Goal: Information Seeking & Learning: Understand process/instructions

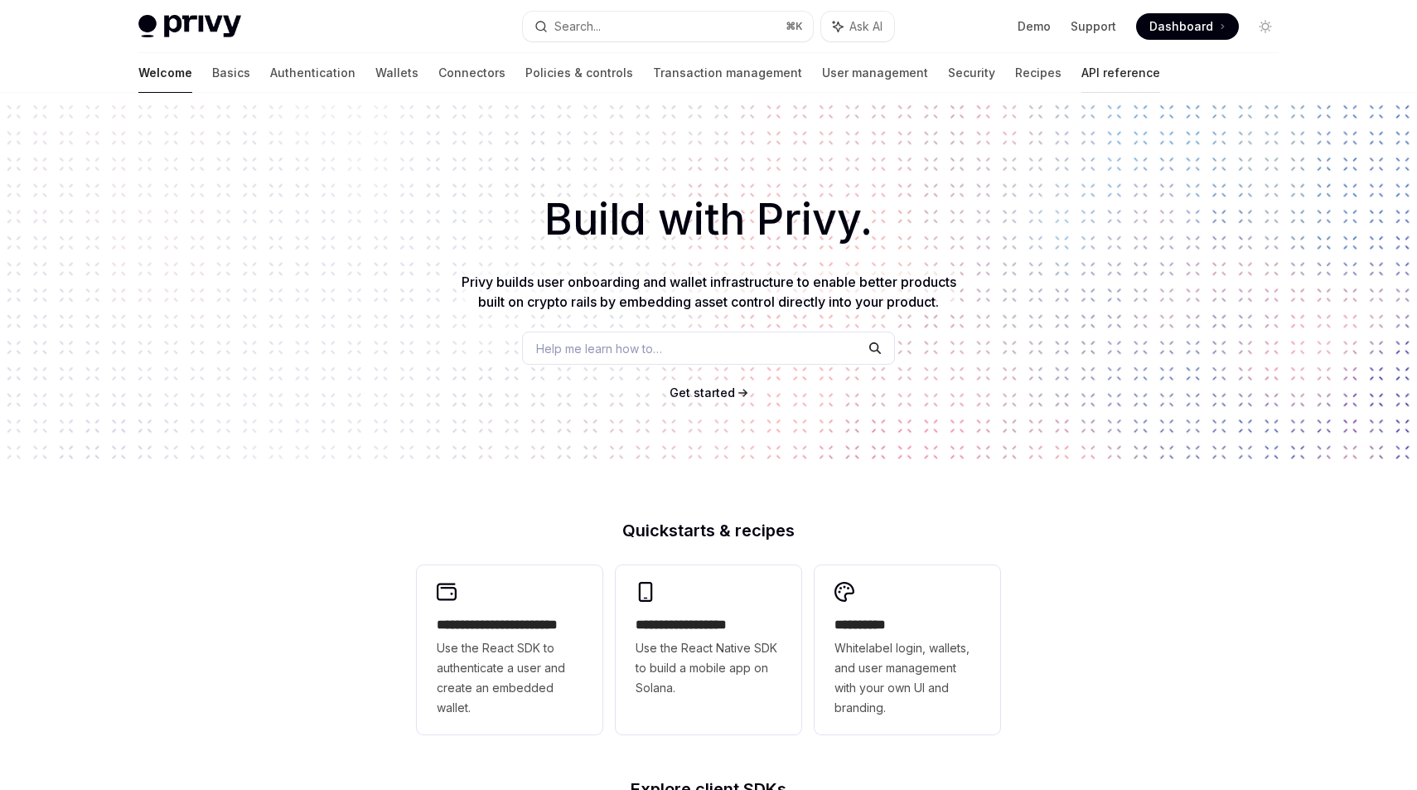
click at [1082, 70] on link "API reference" at bounding box center [1121, 73] width 79 height 40
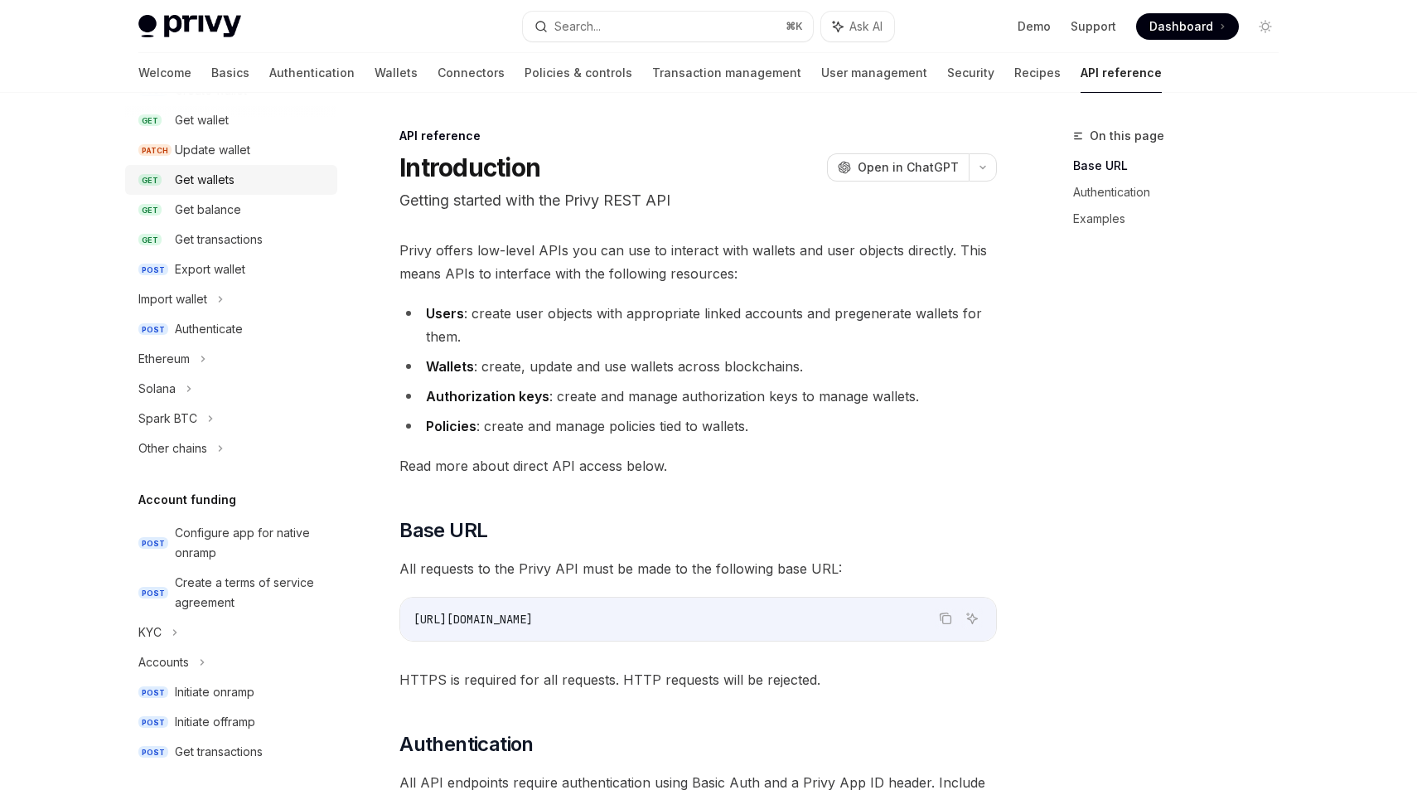
scroll to position [215, 0]
type textarea "*"
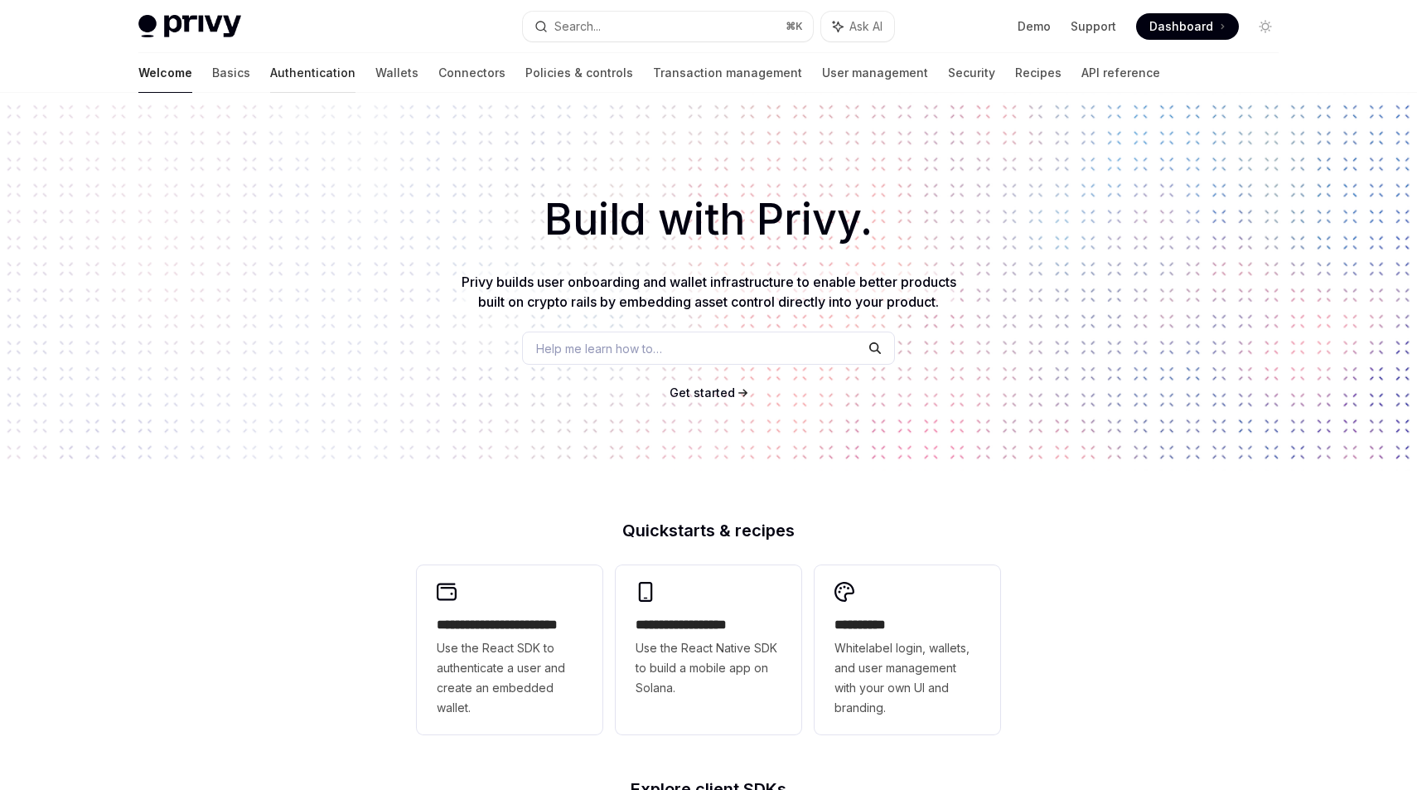
click at [270, 78] on link "Authentication" at bounding box center [312, 73] width 85 height 40
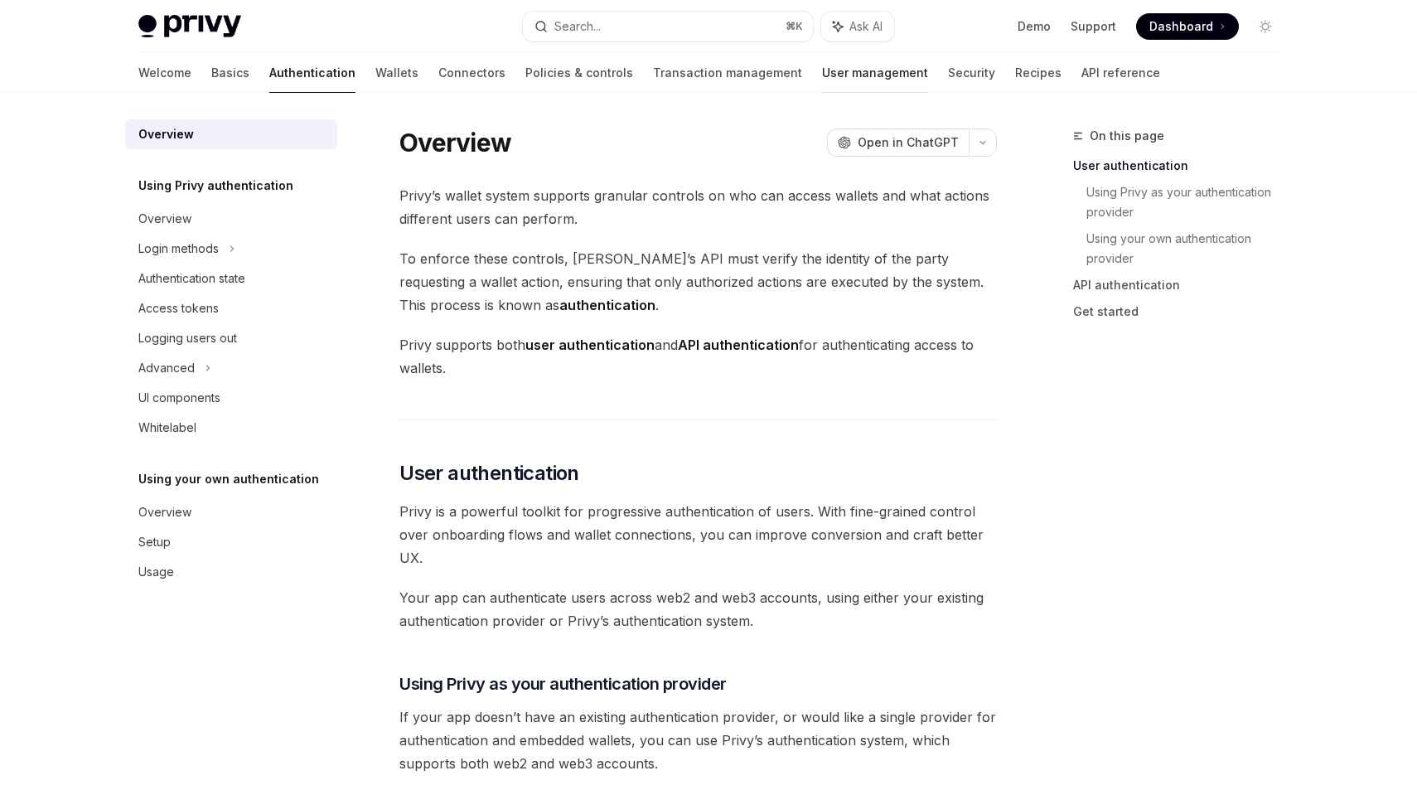
click at [822, 72] on link "User management" at bounding box center [875, 73] width 106 height 40
type textarea "*"
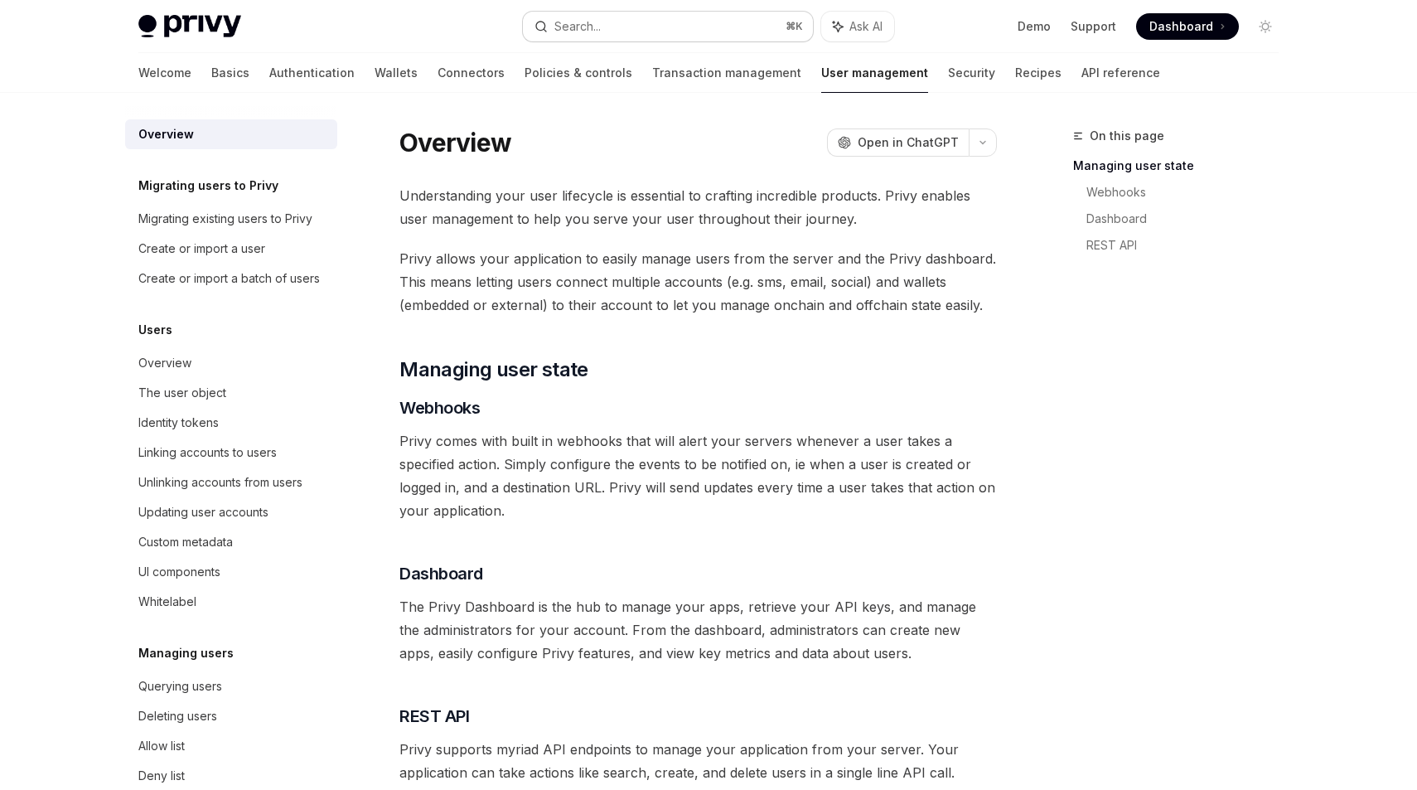
click at [678, 24] on button "Search... ⌘ K" at bounding box center [668, 27] width 290 height 30
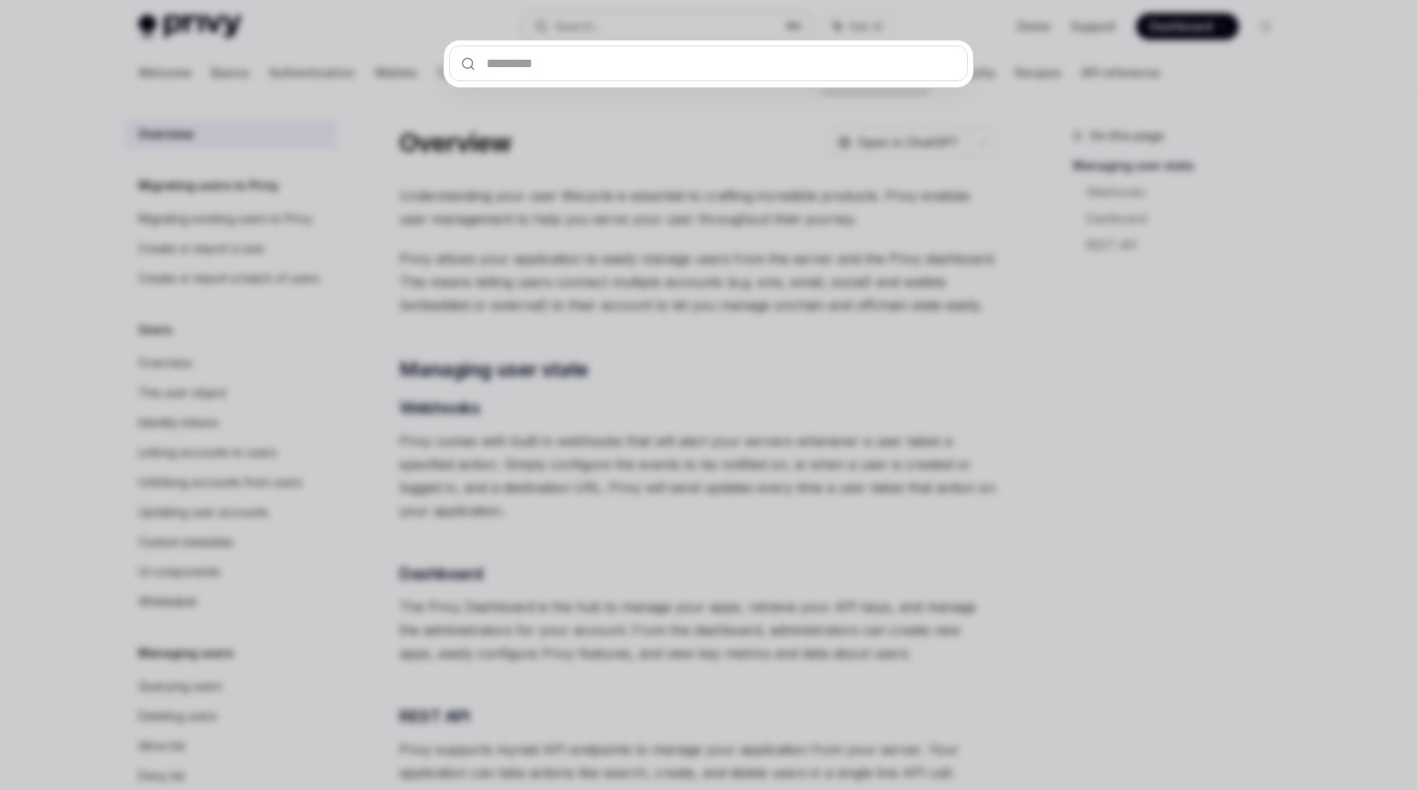
type input "*"
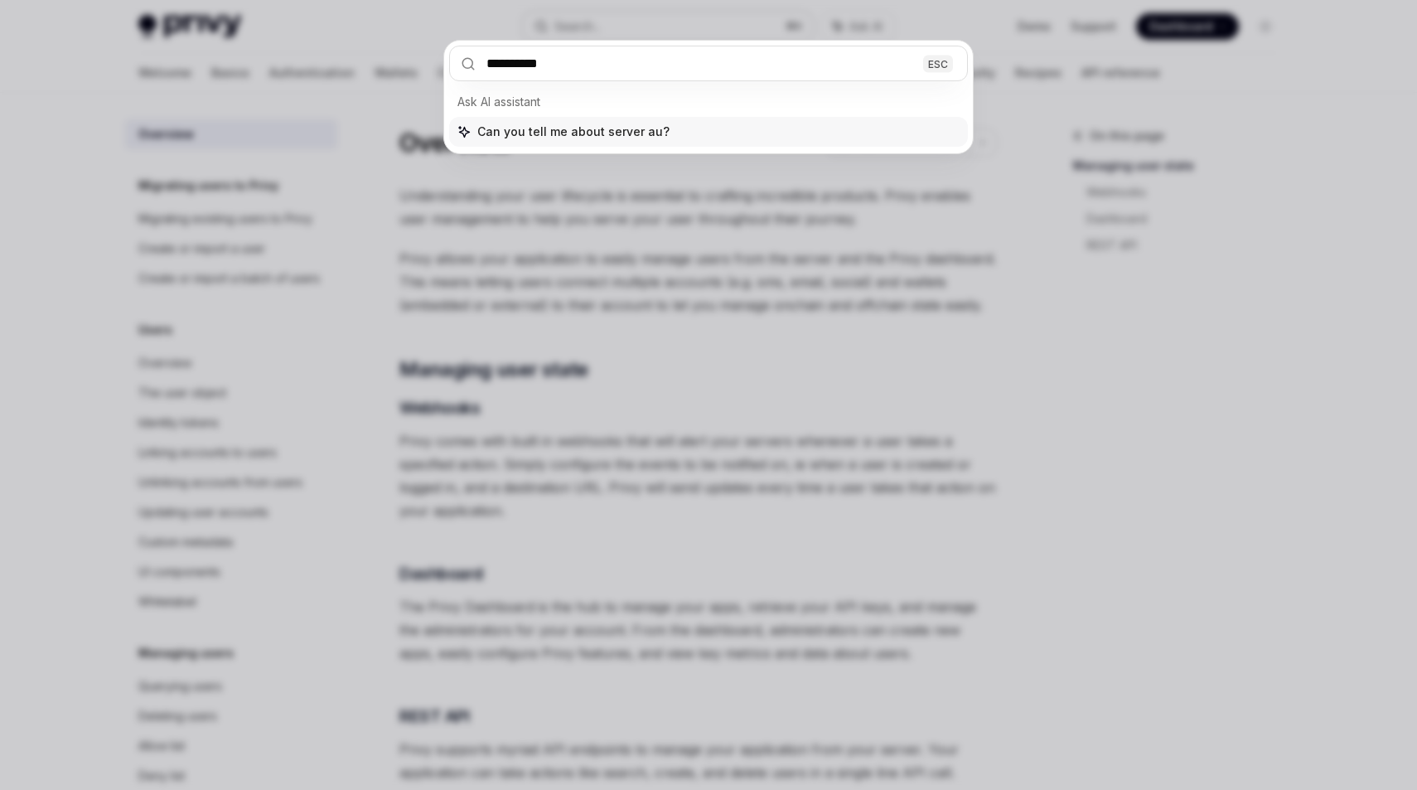
type input "**********"
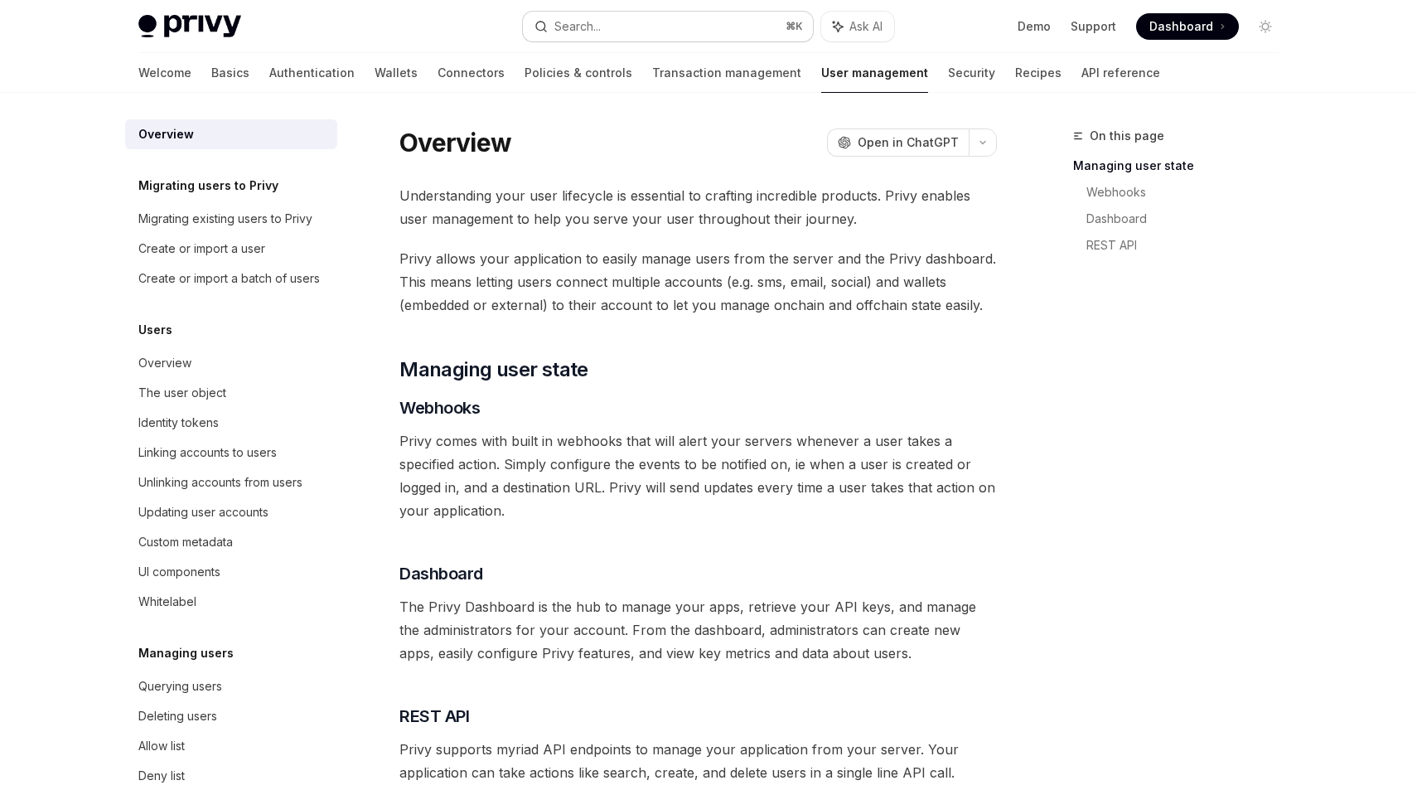
type textarea "*"
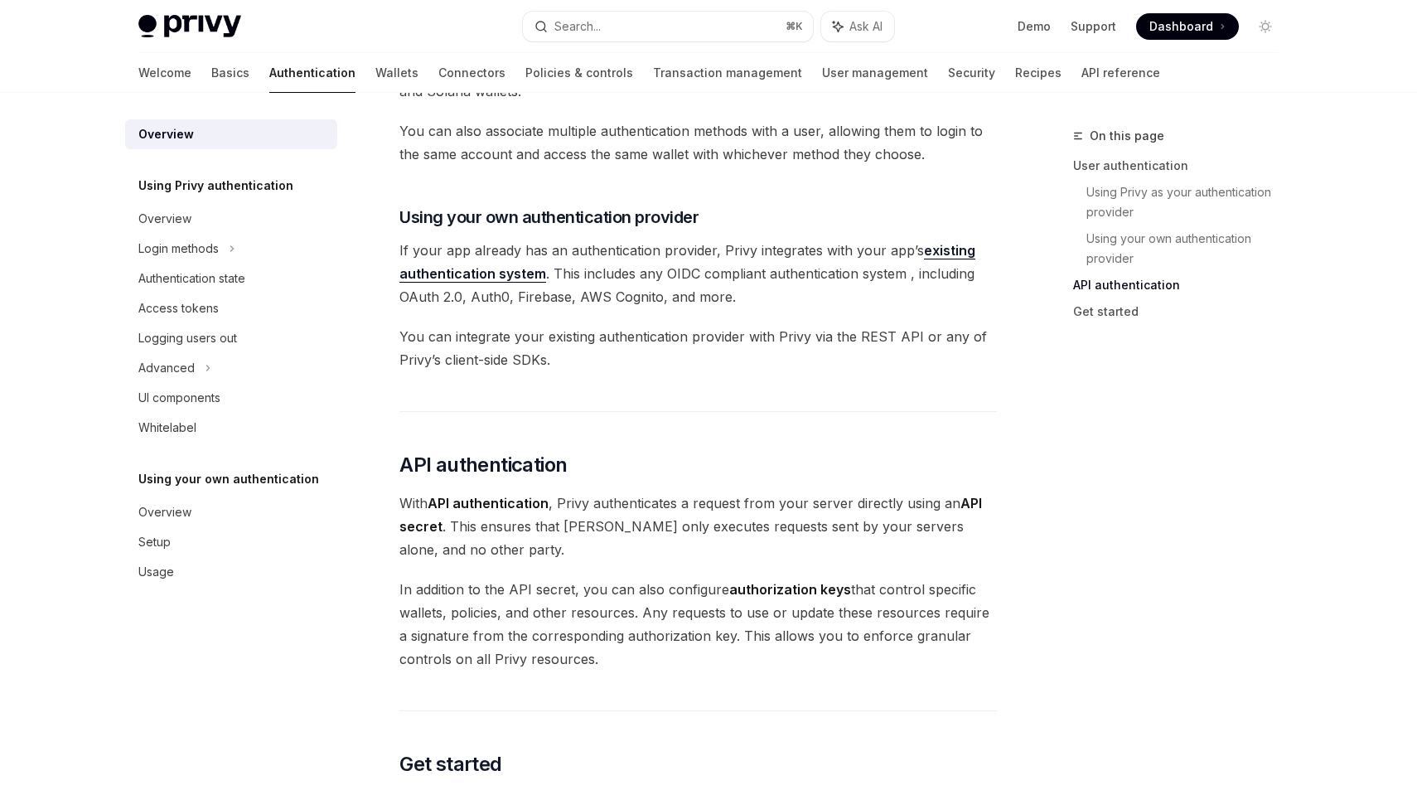
scroll to position [726, 0]
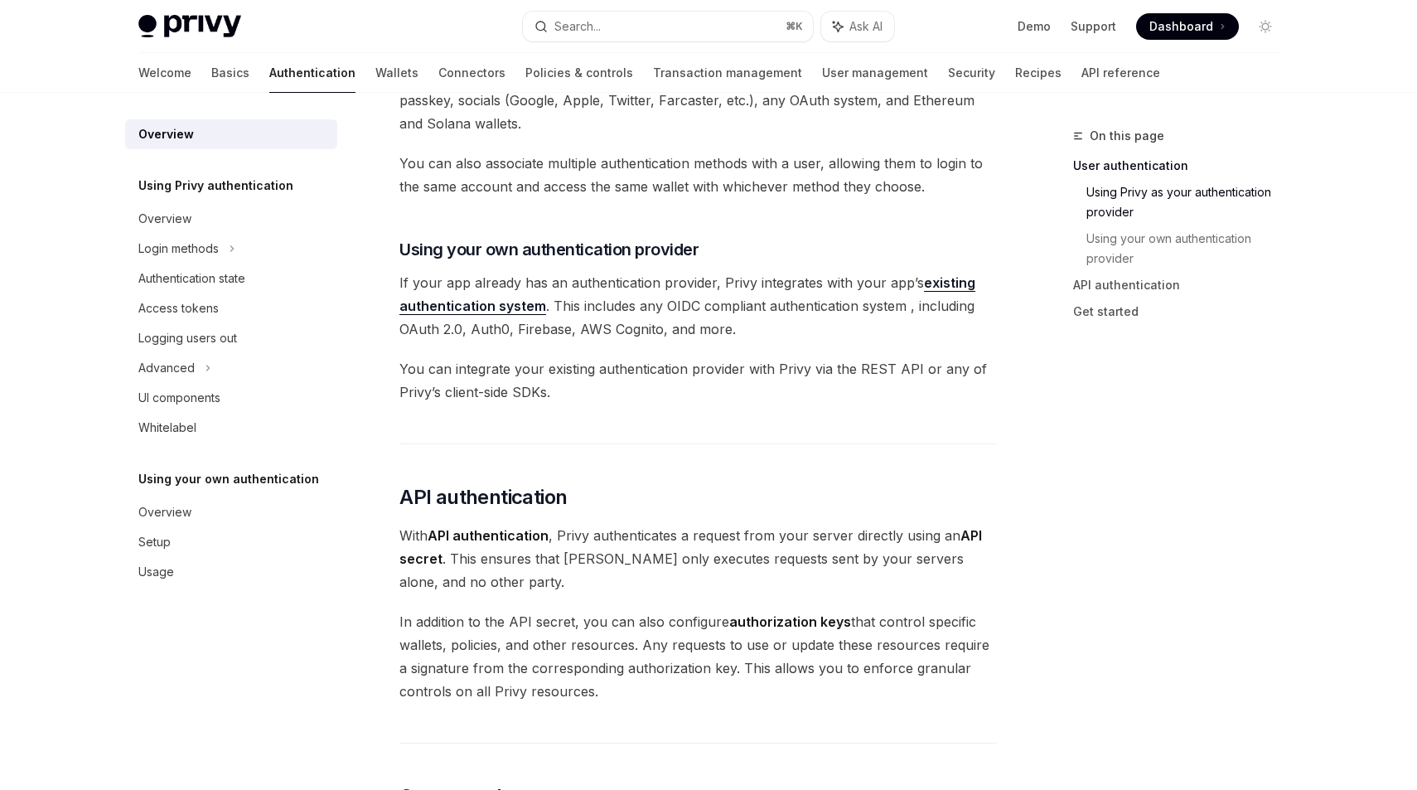
click at [497, 302] on link "existing authentication system" at bounding box center [688, 294] width 576 height 41
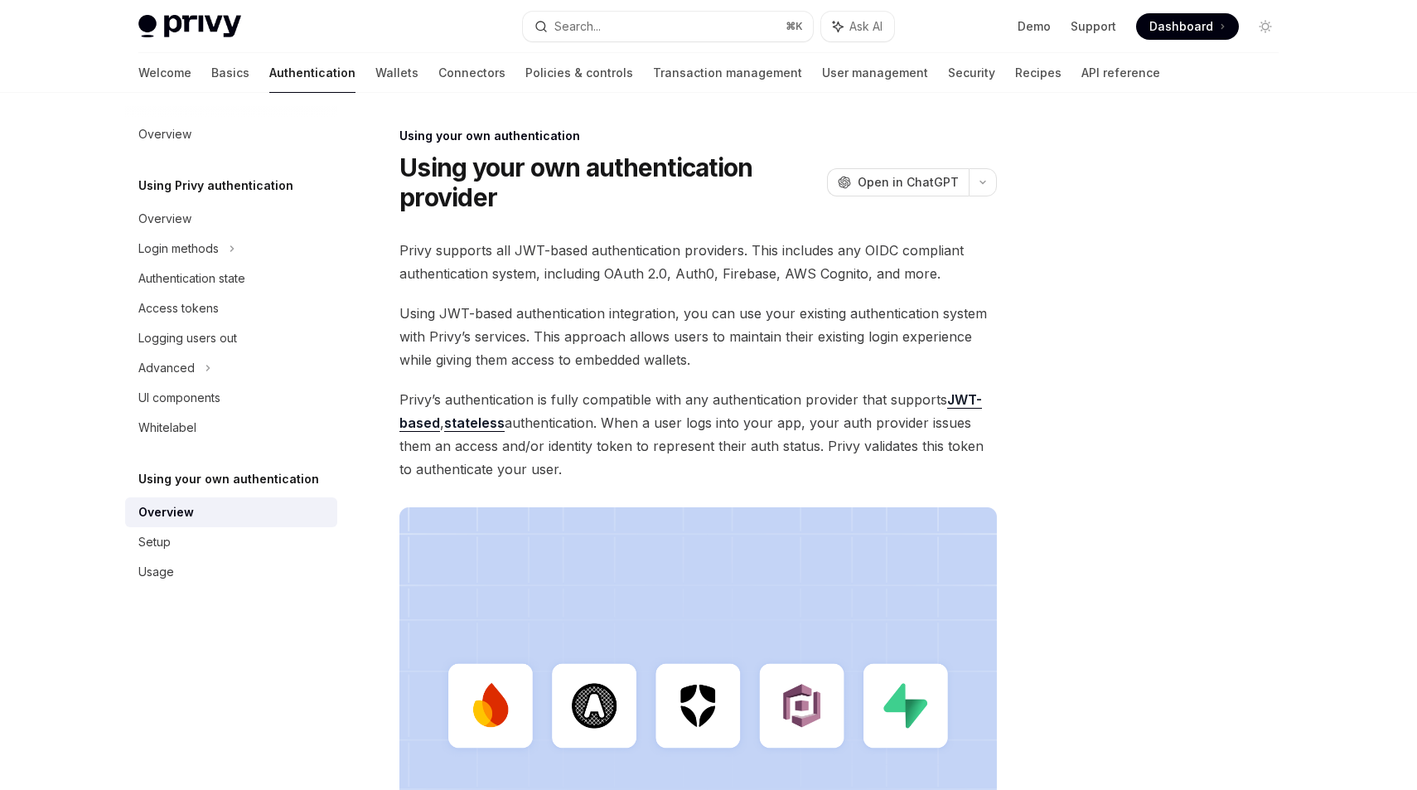
type textarea "*"
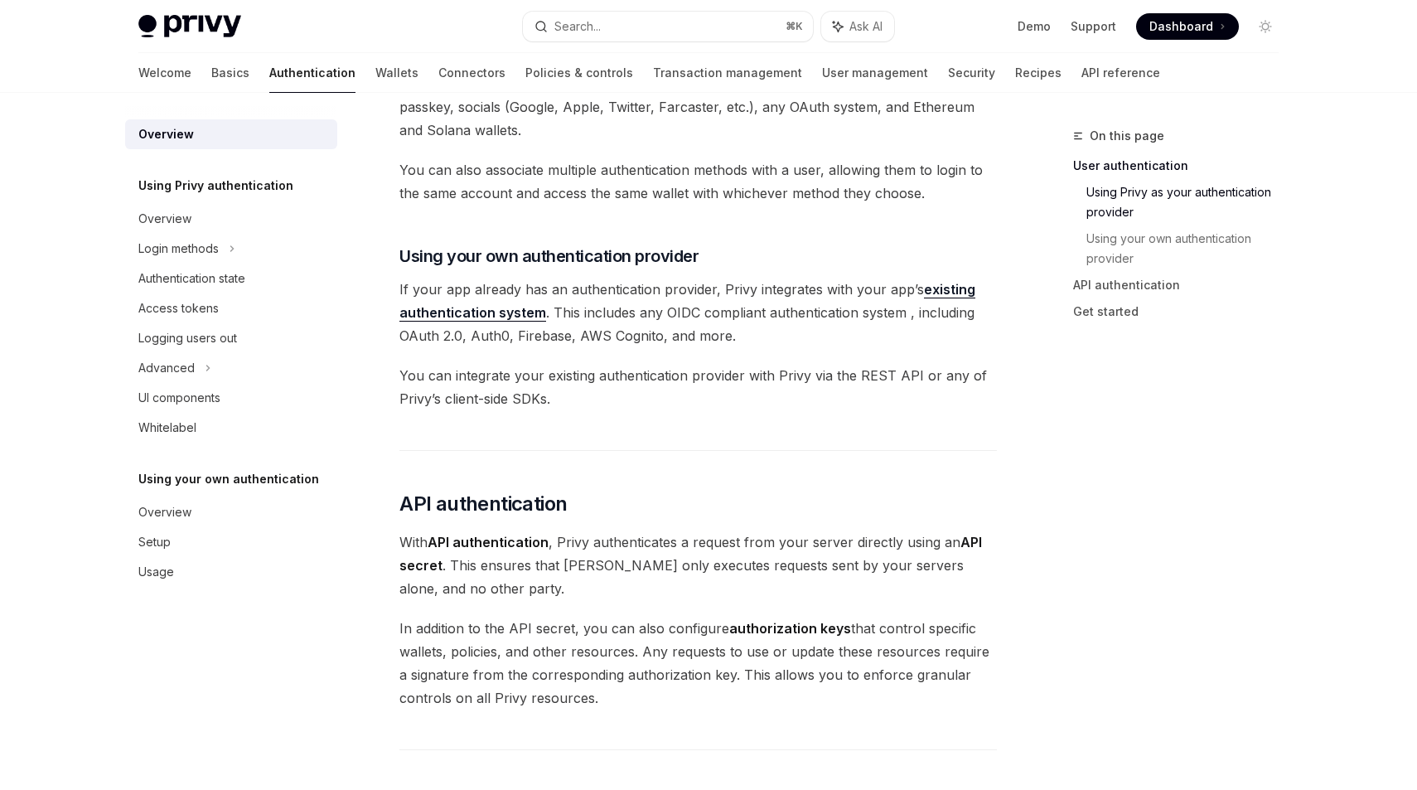
scroll to position [726, 0]
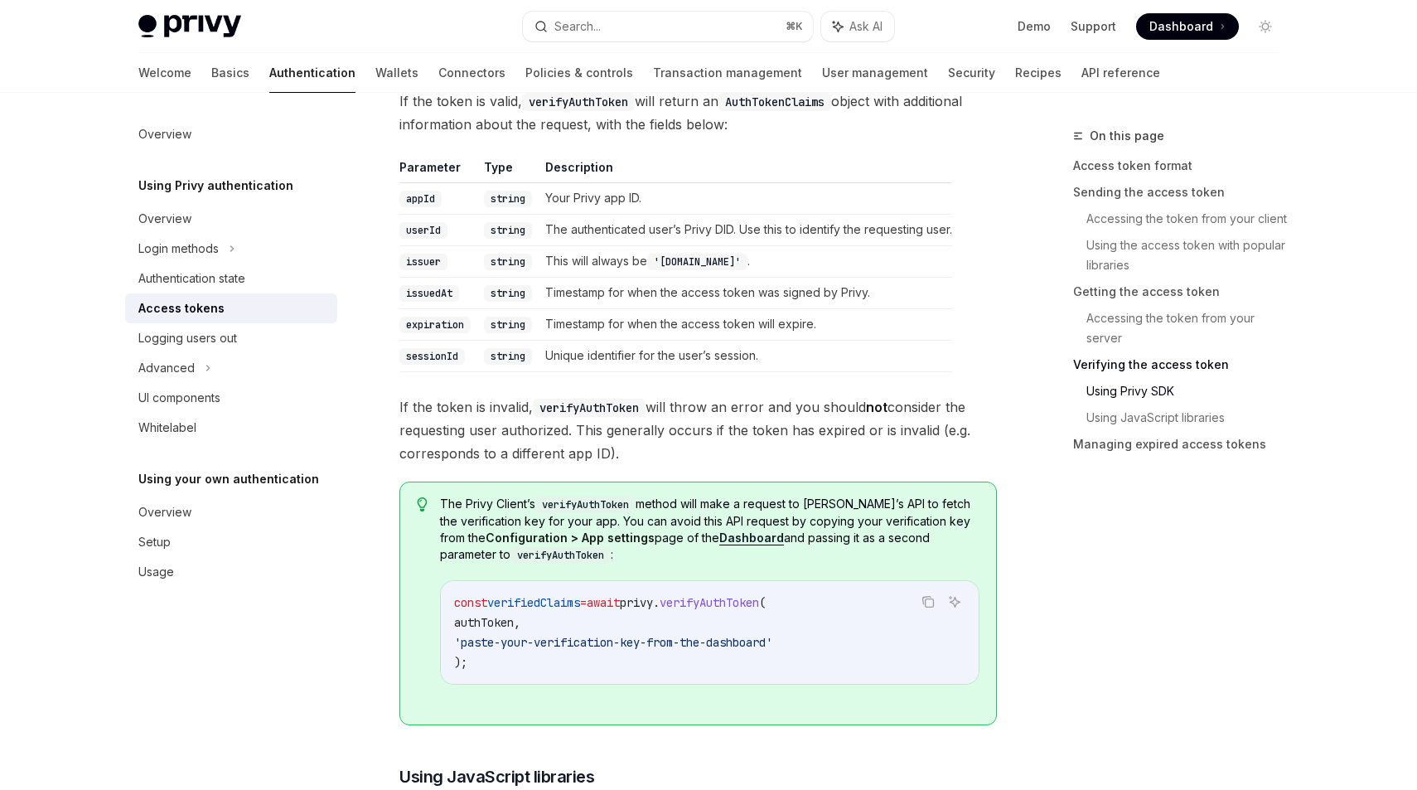
scroll to position [2647, 0]
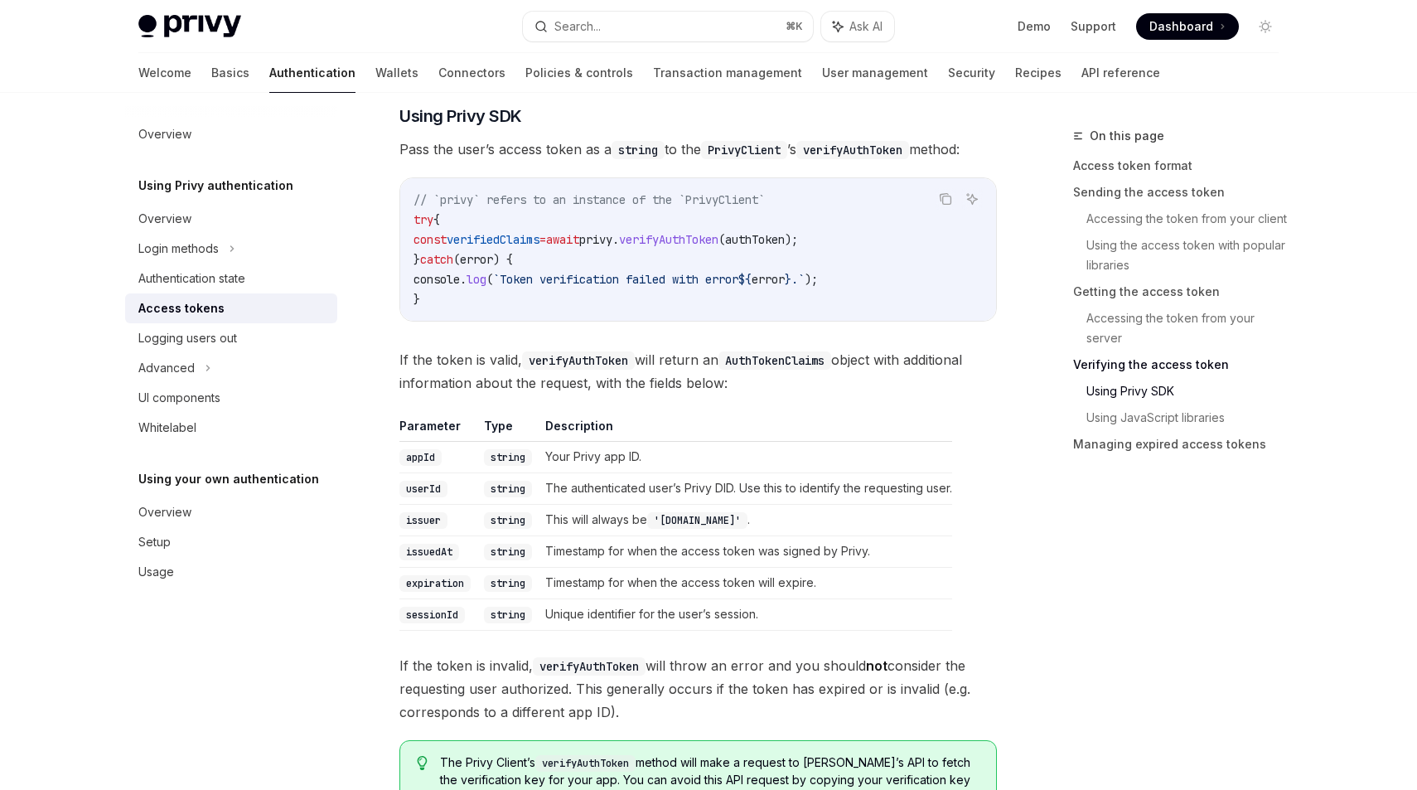
click at [800, 419] on th "Description" at bounding box center [746, 430] width 414 height 24
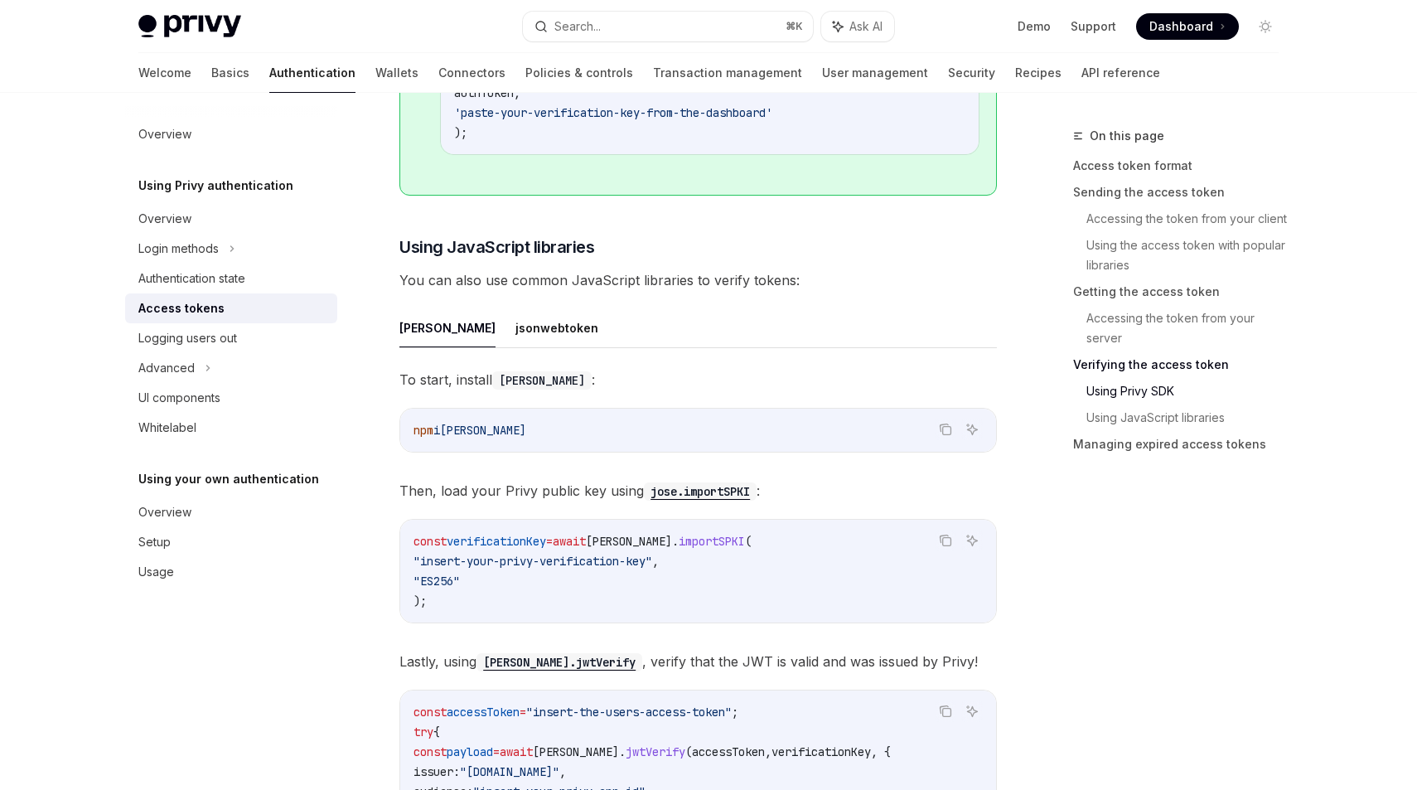
scroll to position [3466, 0]
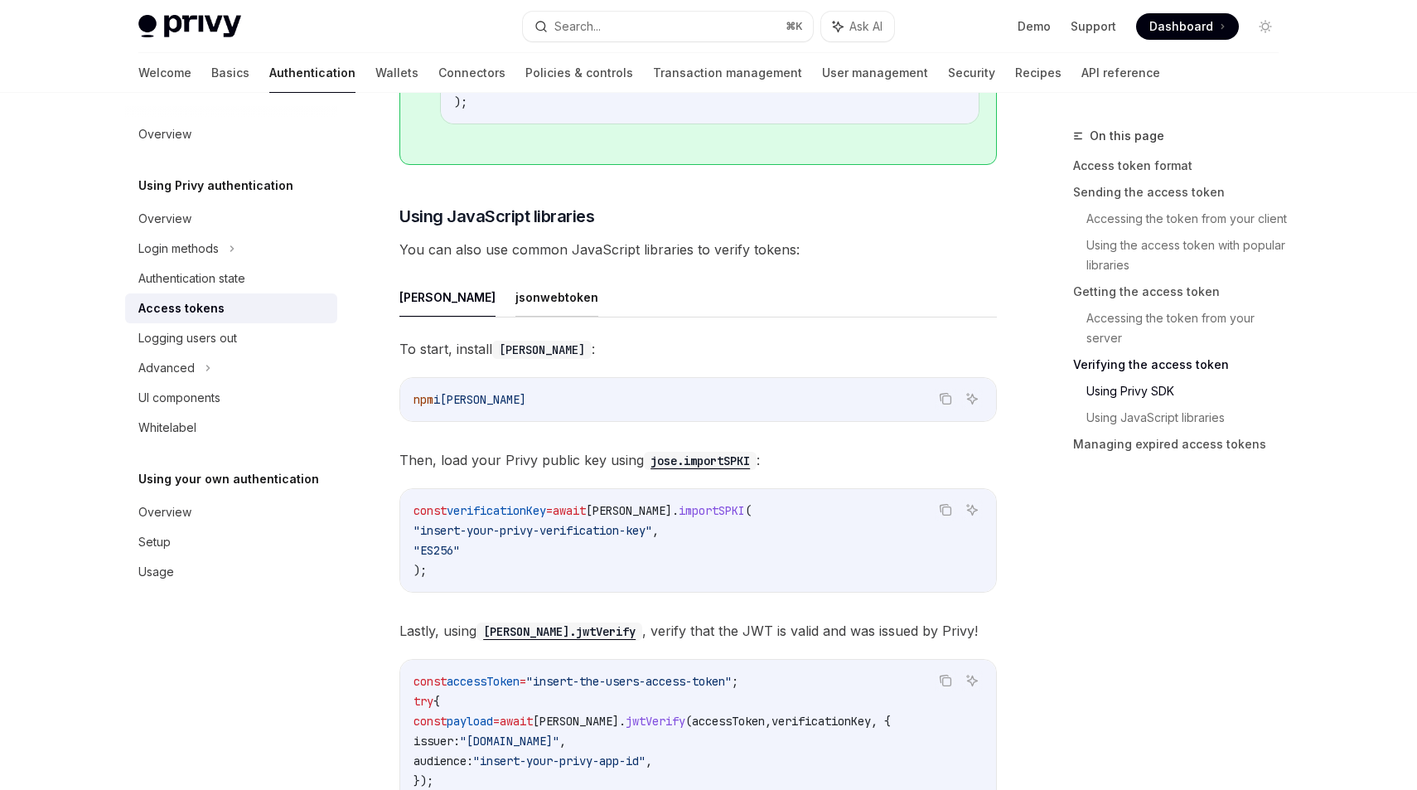
click at [516, 292] on button "jsonwebtoken" at bounding box center [557, 297] width 83 height 39
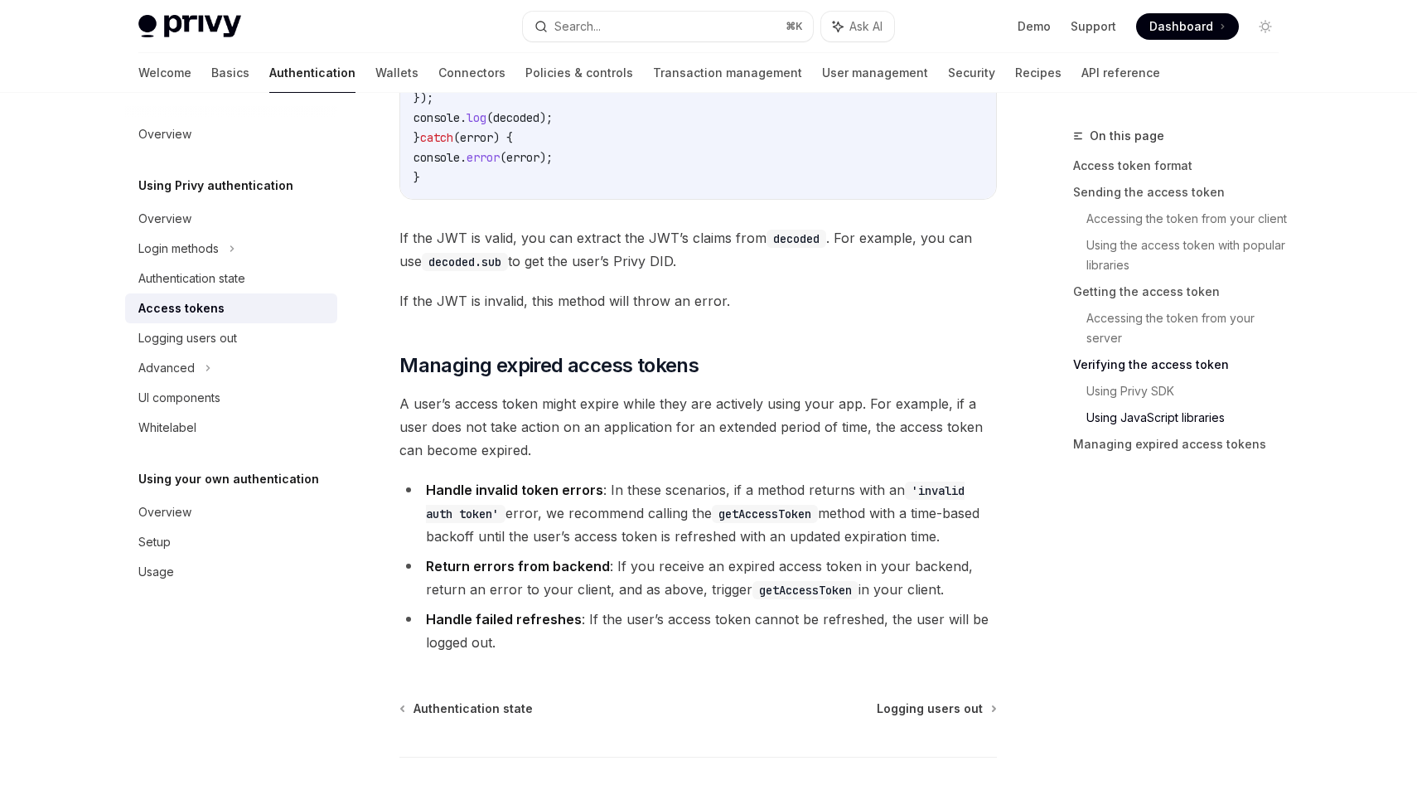
scroll to position [4320, 0]
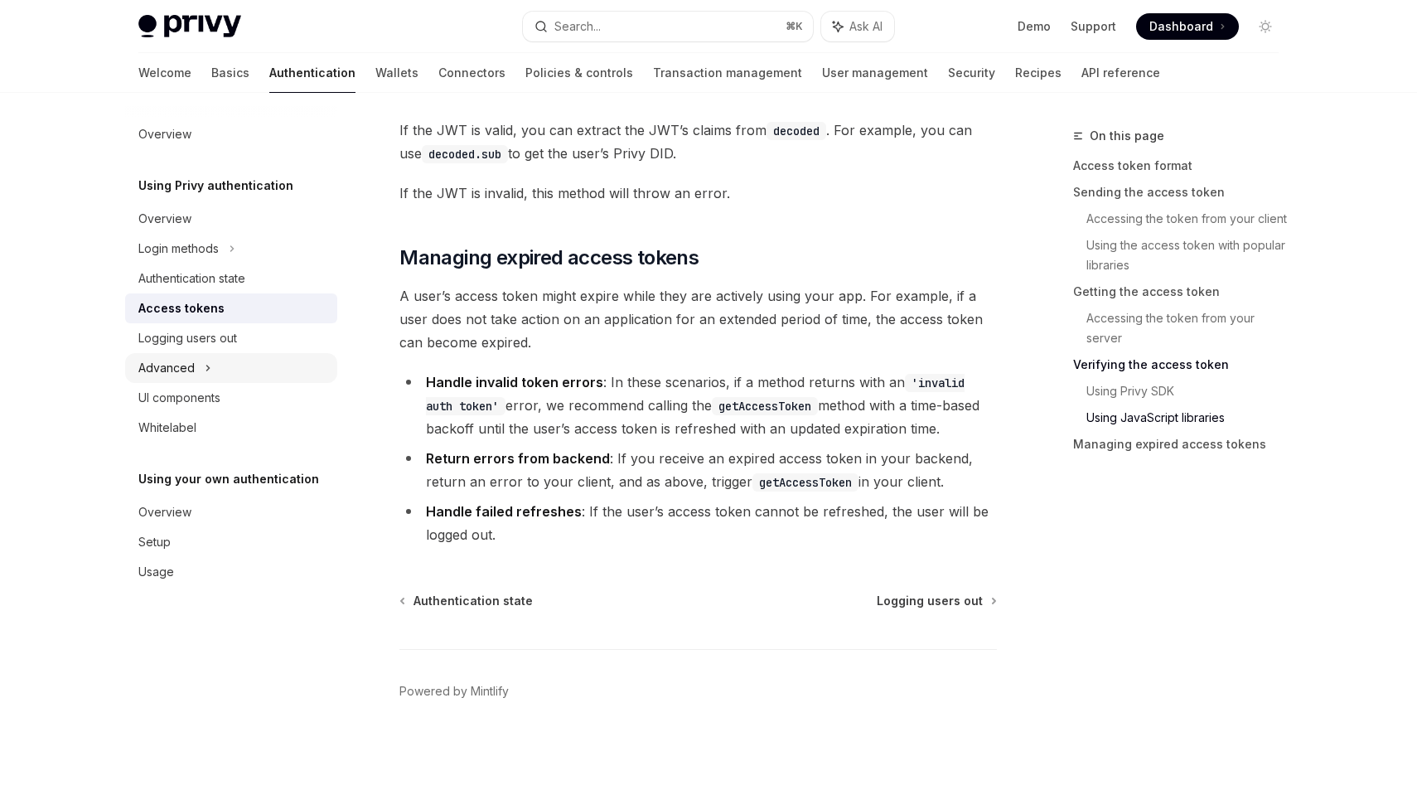
click at [207, 371] on icon at bounding box center [208, 368] width 7 height 20
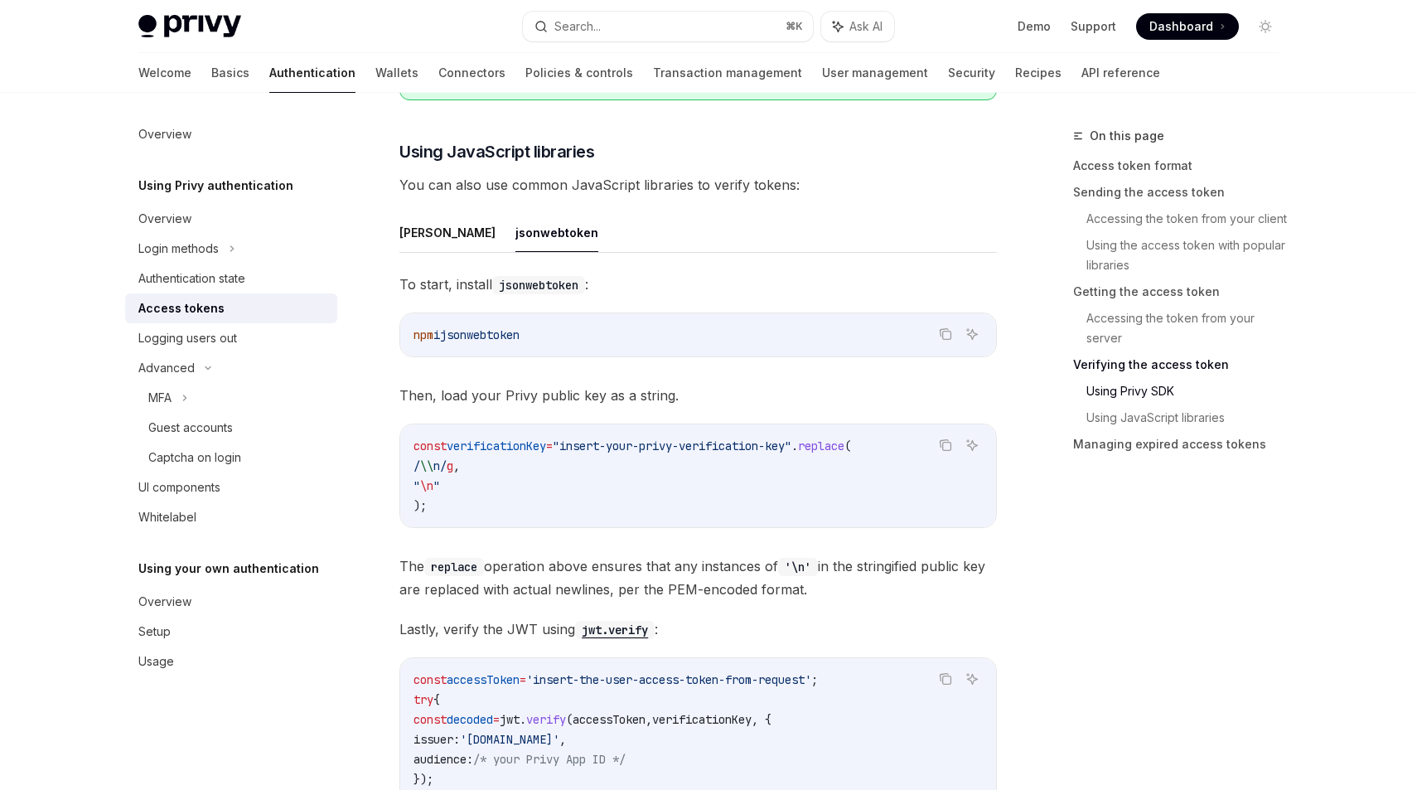
scroll to position [3500, 0]
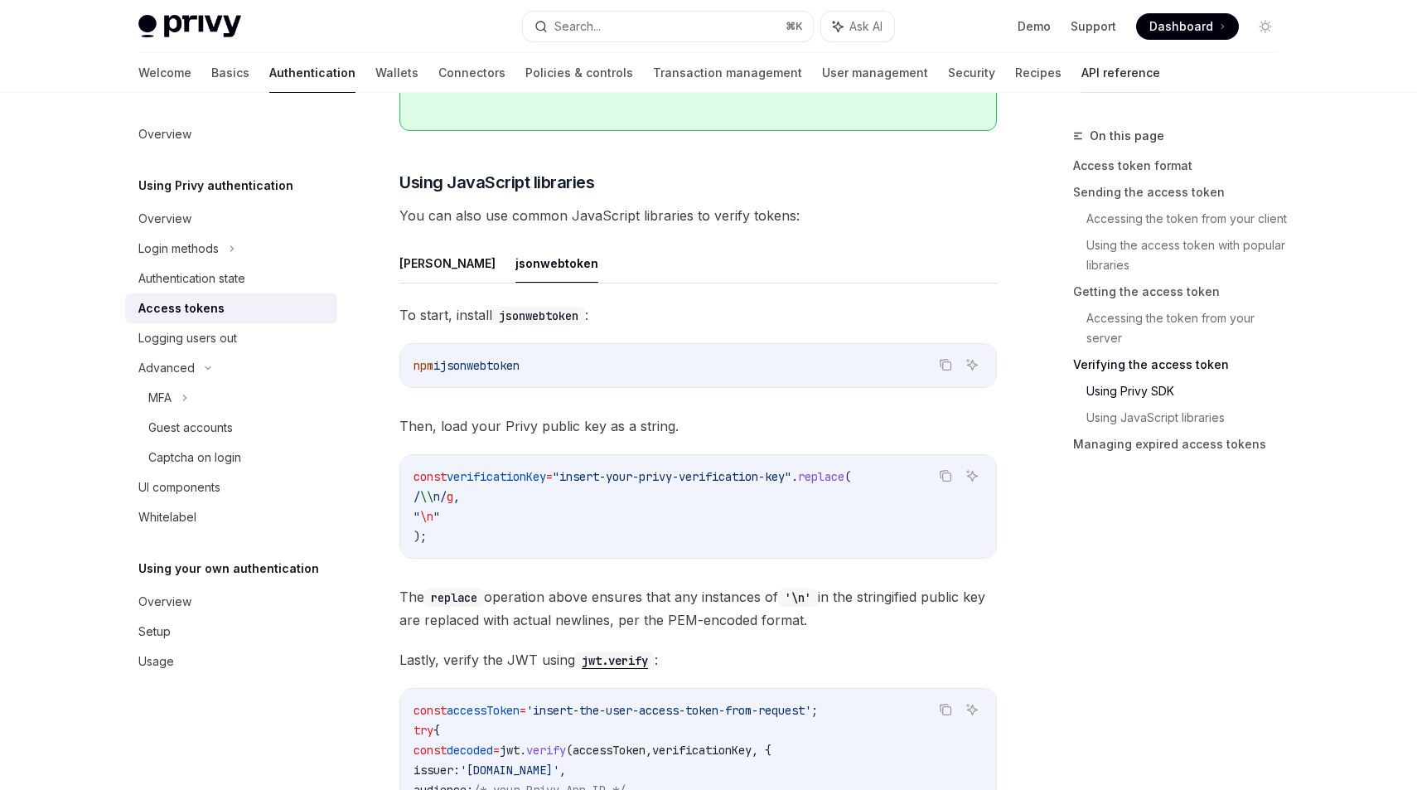
click at [1082, 64] on link "API reference" at bounding box center [1121, 73] width 79 height 40
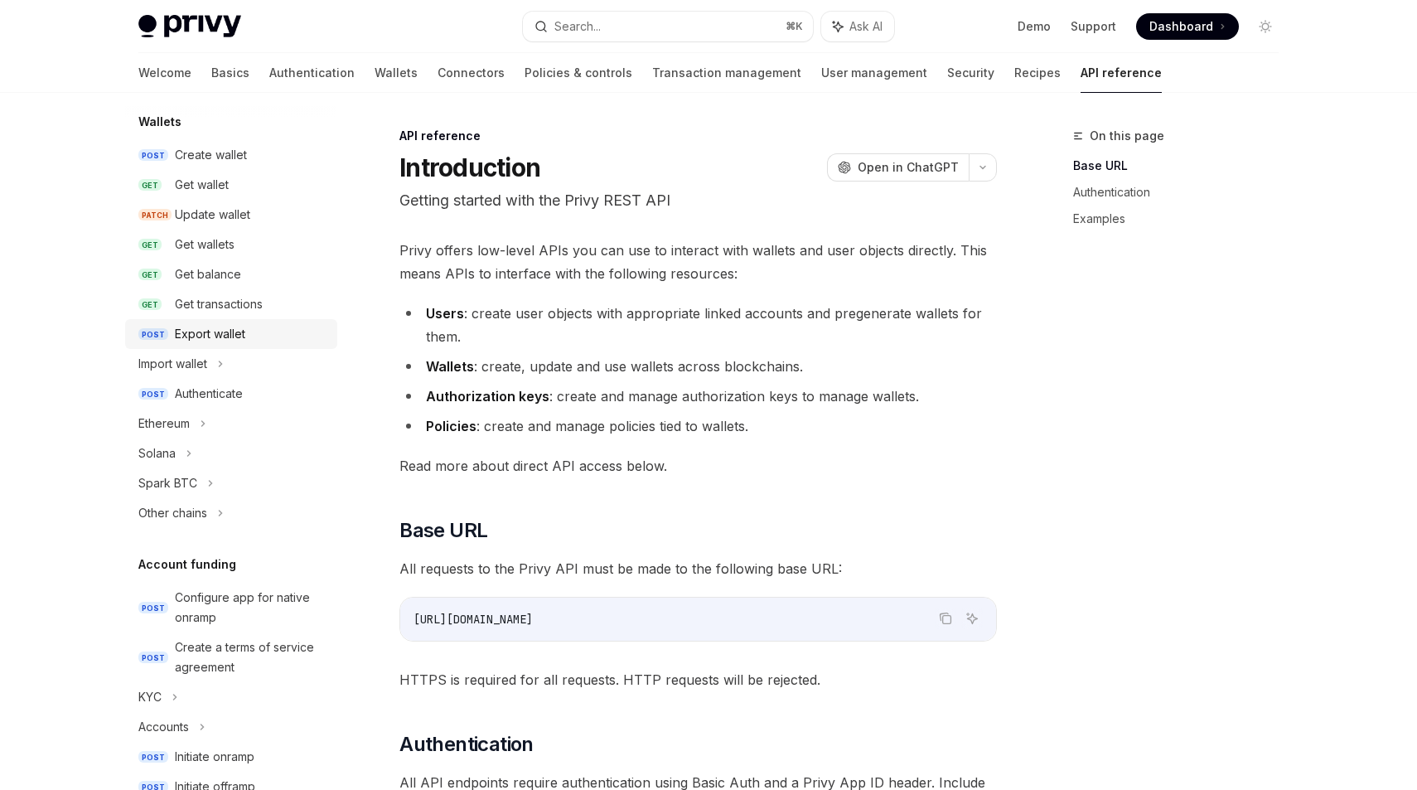
scroll to position [146, 0]
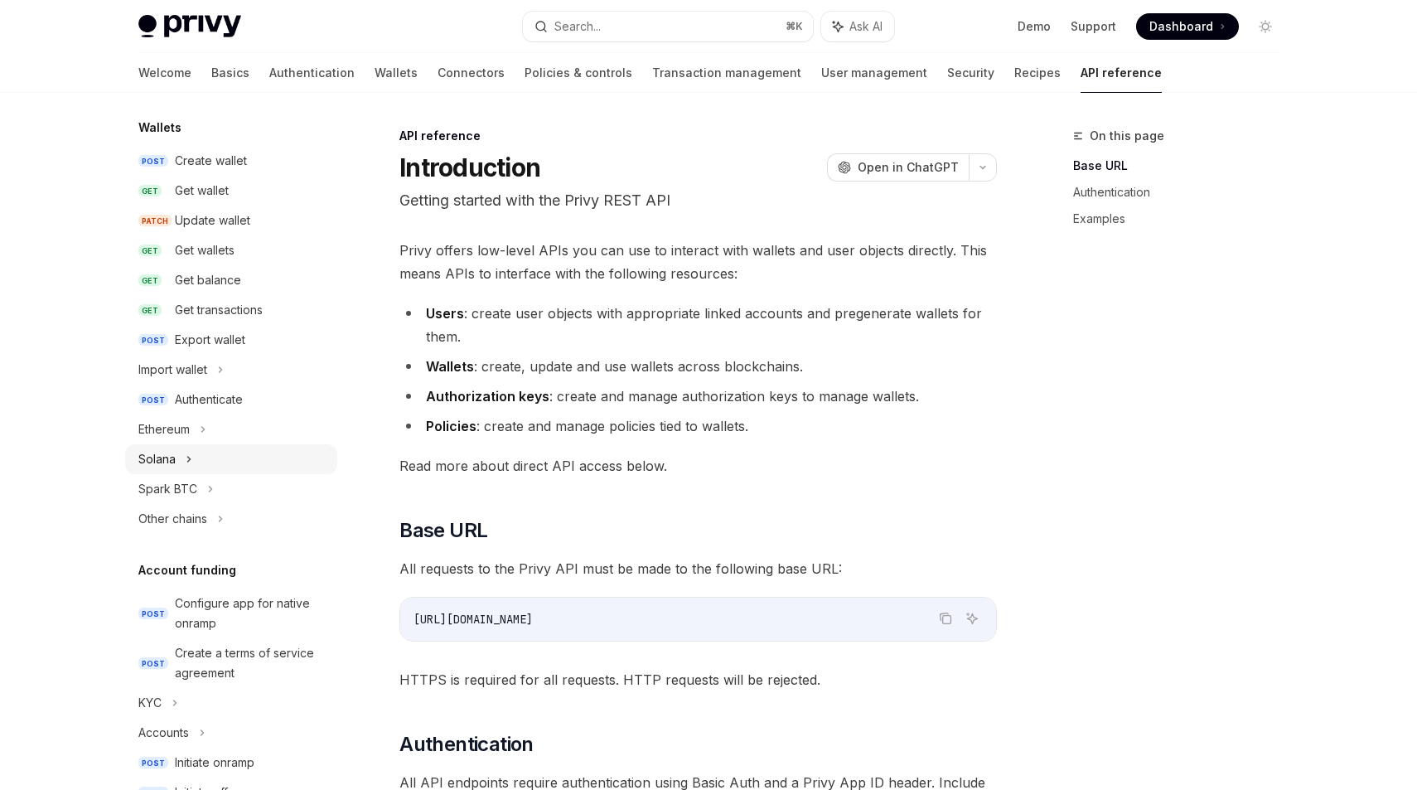
click at [174, 458] on div "Solana" at bounding box center [156, 459] width 37 height 20
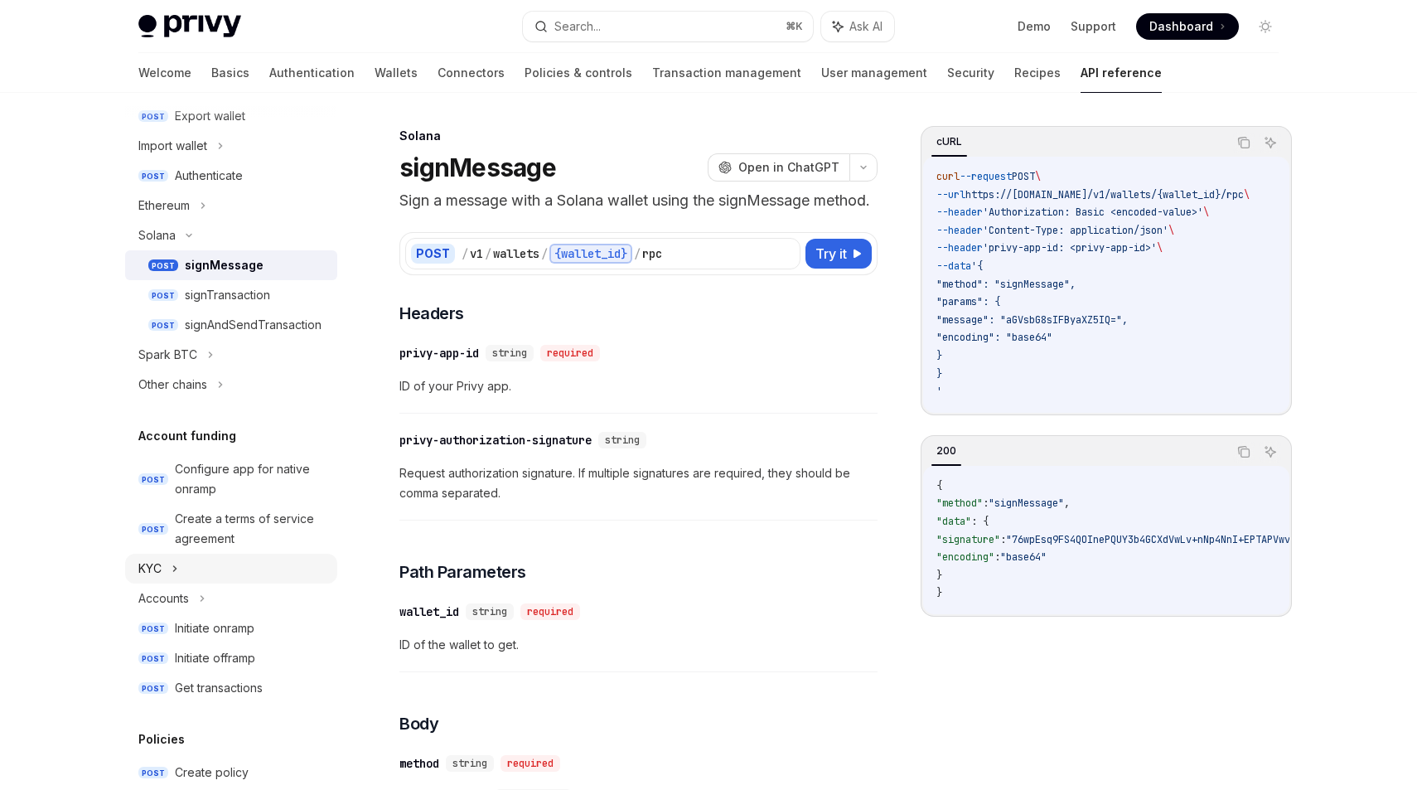
scroll to position [461, 0]
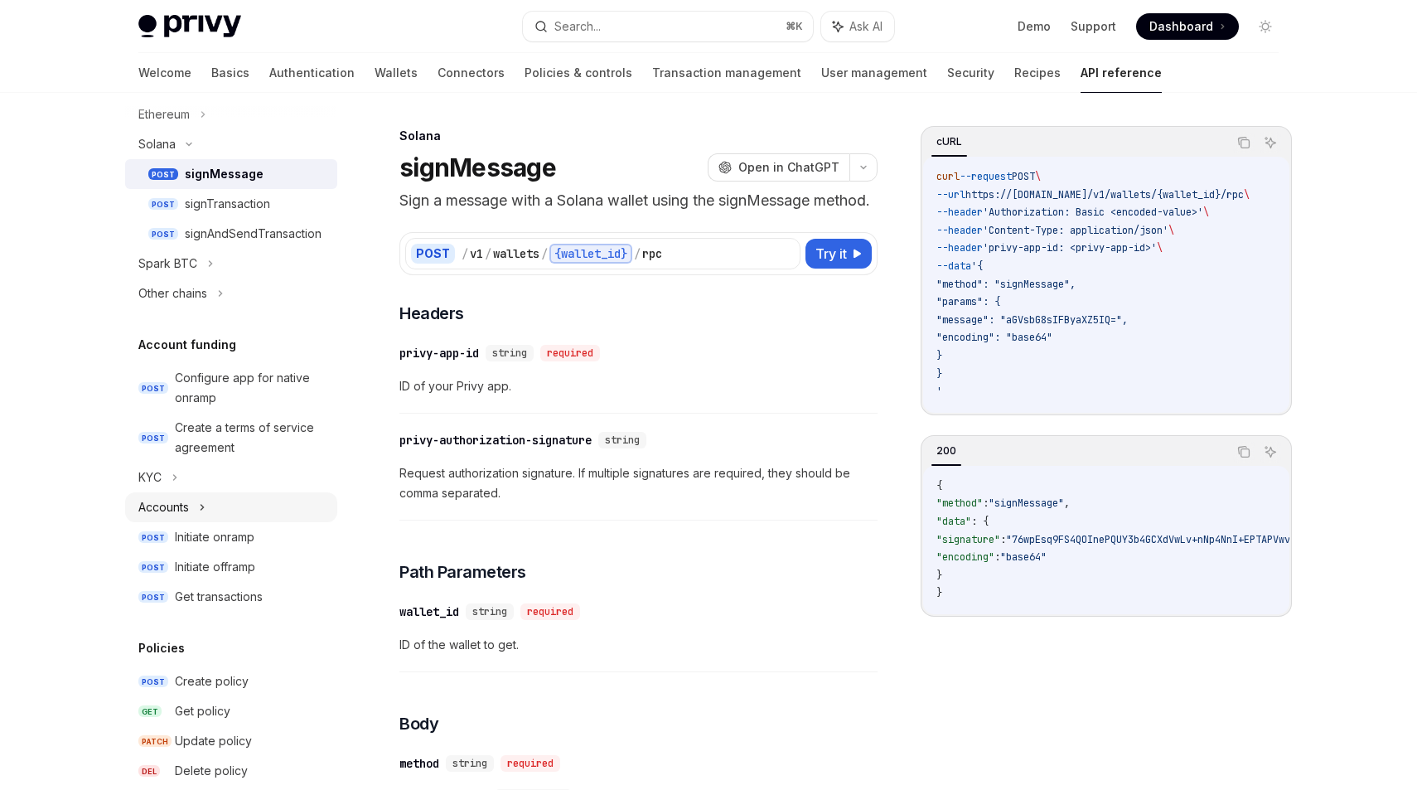
click at [209, 510] on div "Accounts" at bounding box center [231, 507] width 212 height 30
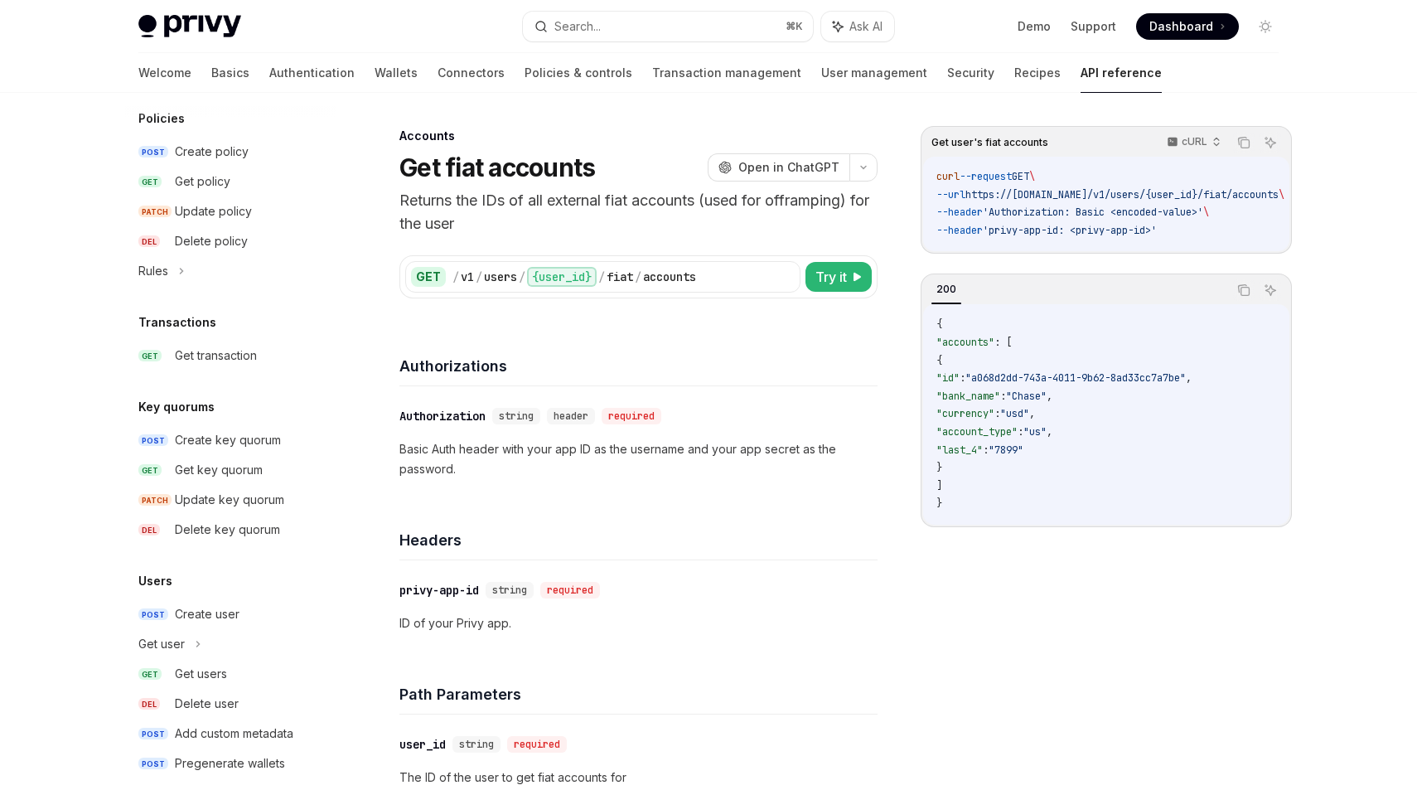
scroll to position [1072, 0]
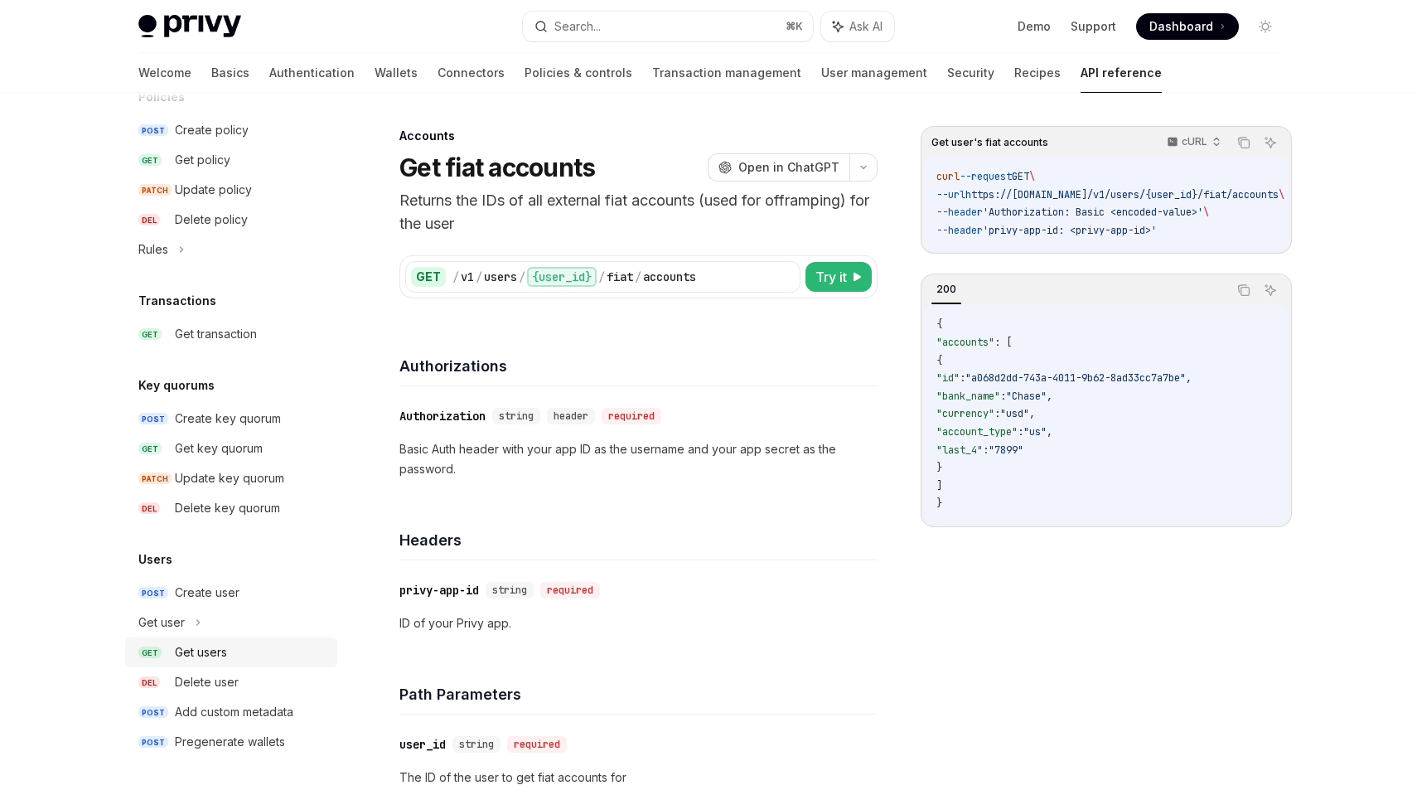
click at [195, 648] on div "Get users" at bounding box center [201, 652] width 52 height 20
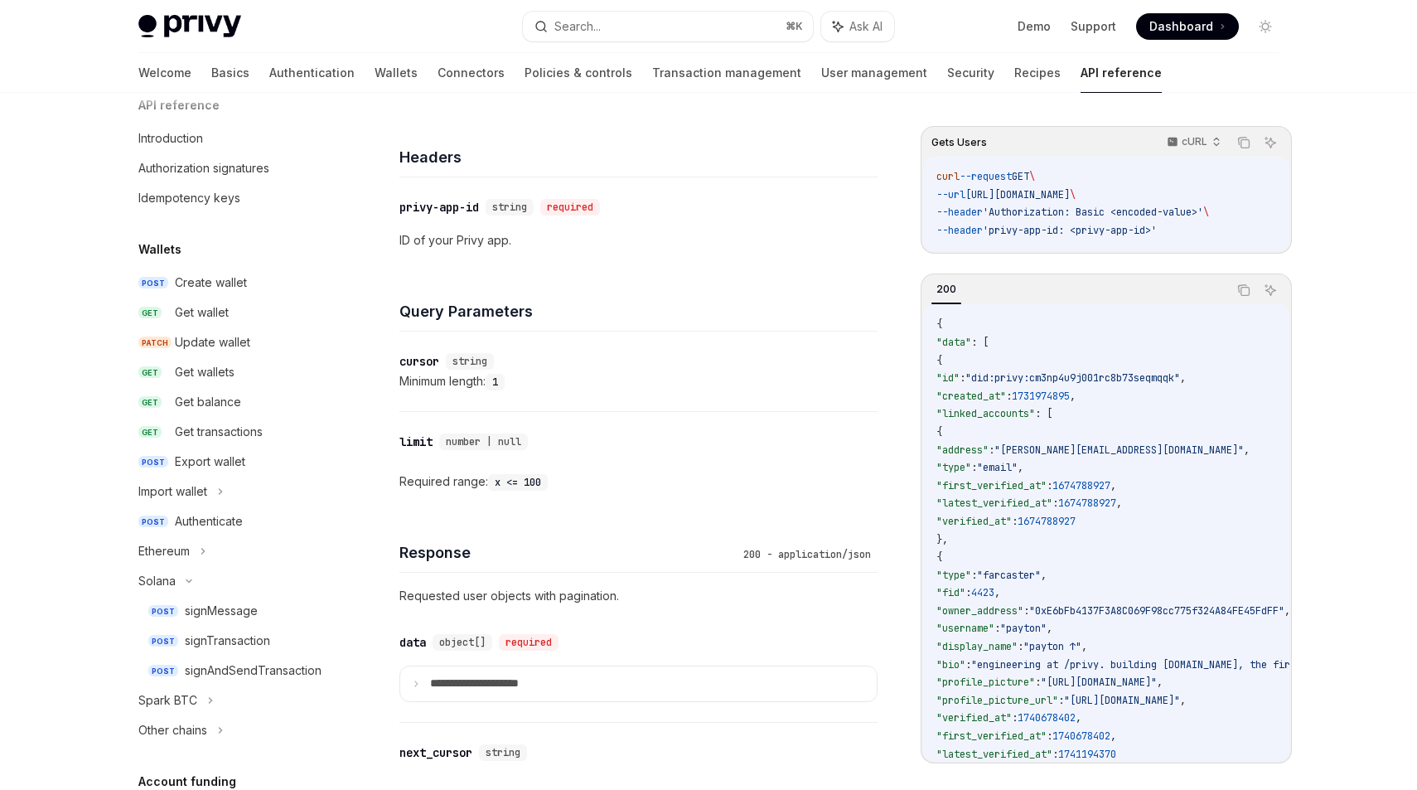
scroll to position [22, 0]
click at [211, 319] on div "Get wallet" at bounding box center [202, 315] width 54 height 20
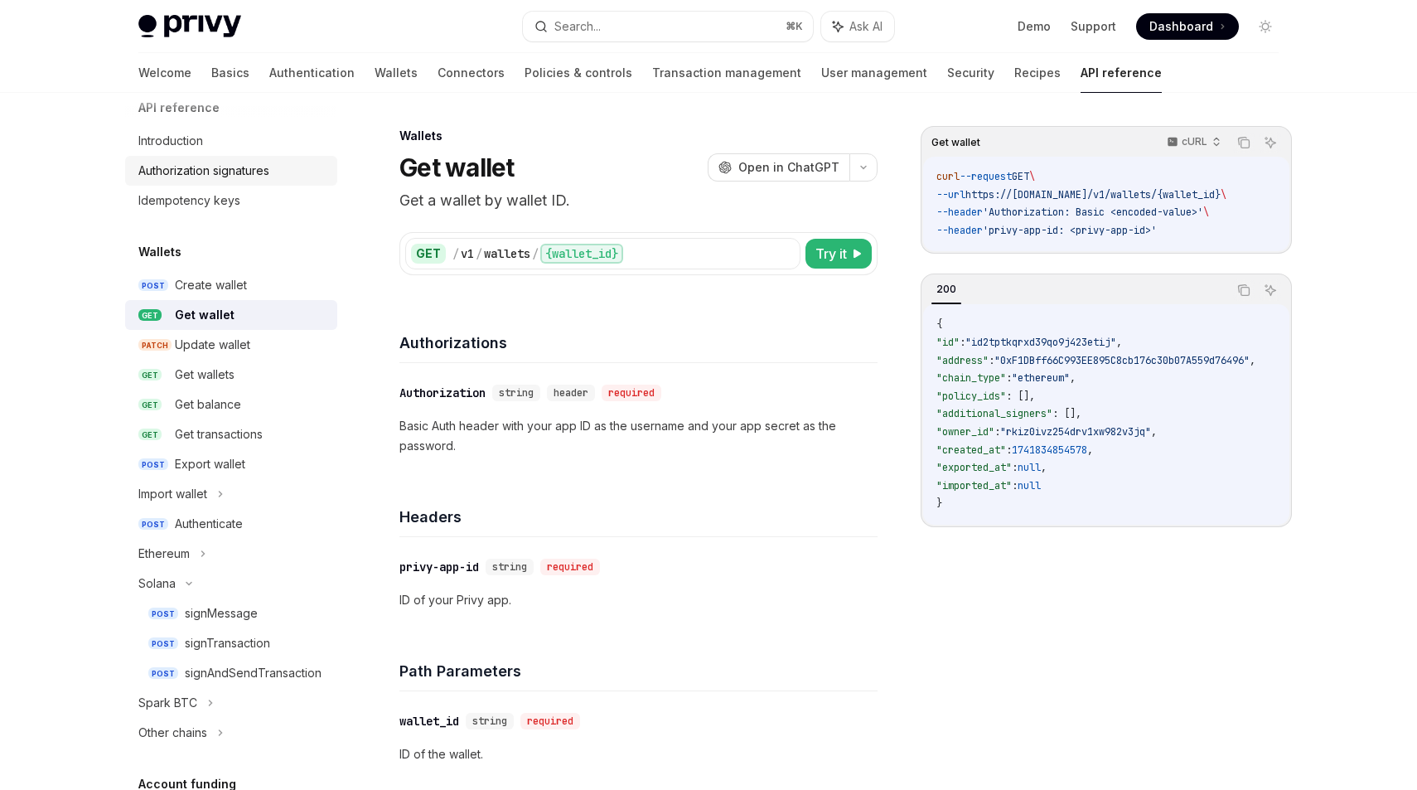
scroll to position [22, 0]
click at [213, 182] on link "Authorization signatures" at bounding box center [231, 170] width 212 height 30
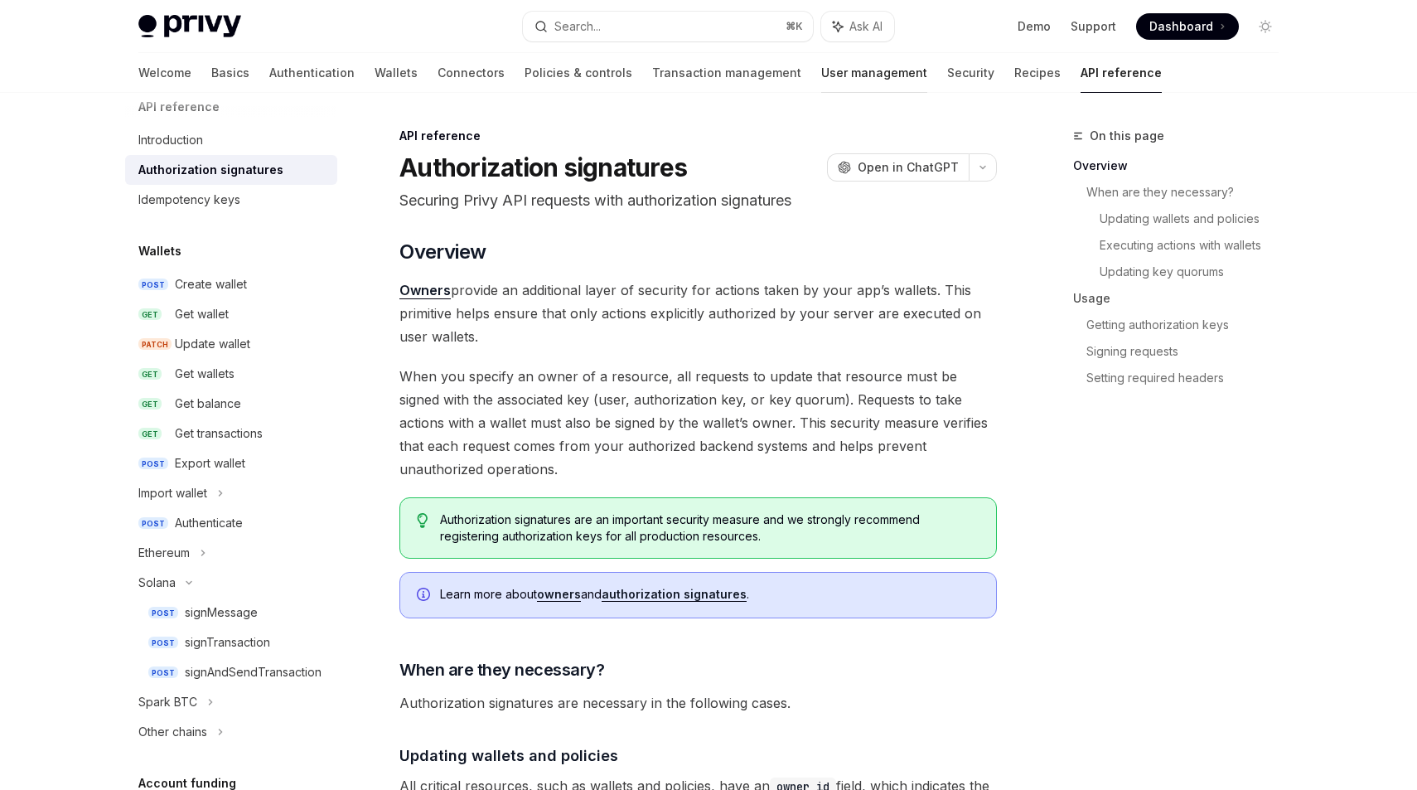
click at [821, 80] on link "User management" at bounding box center [874, 73] width 106 height 40
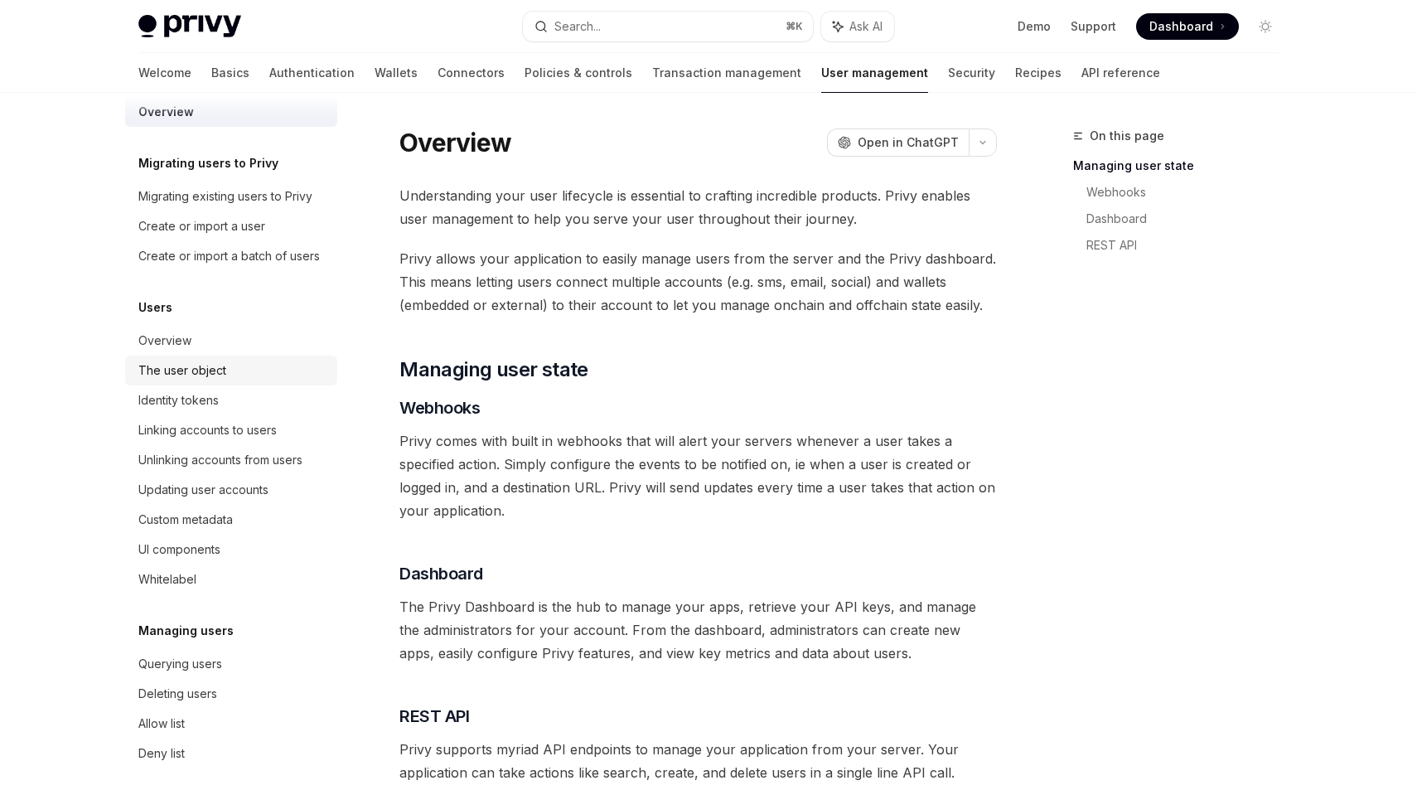
click at [252, 374] on div "The user object" at bounding box center [232, 371] width 189 height 20
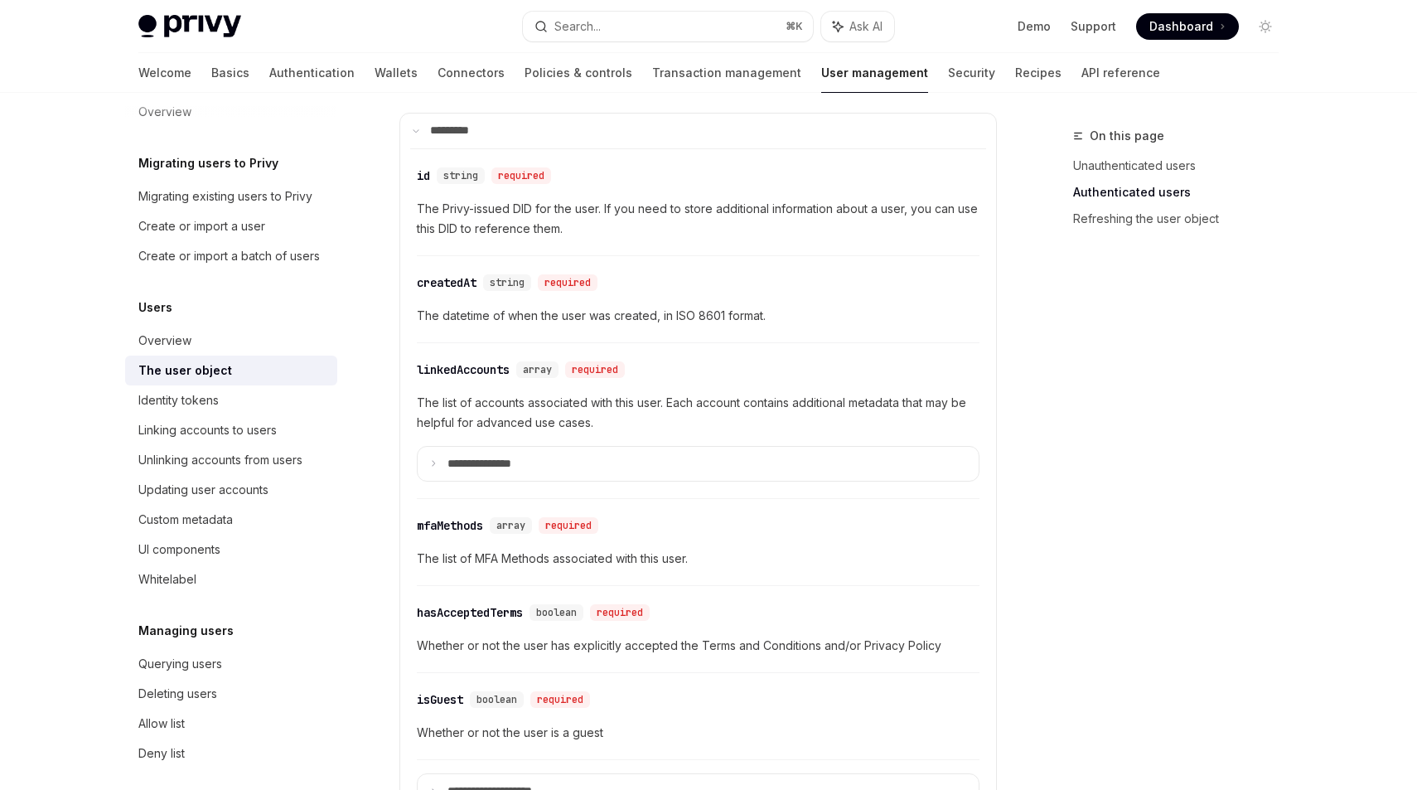
scroll to position [498, 0]
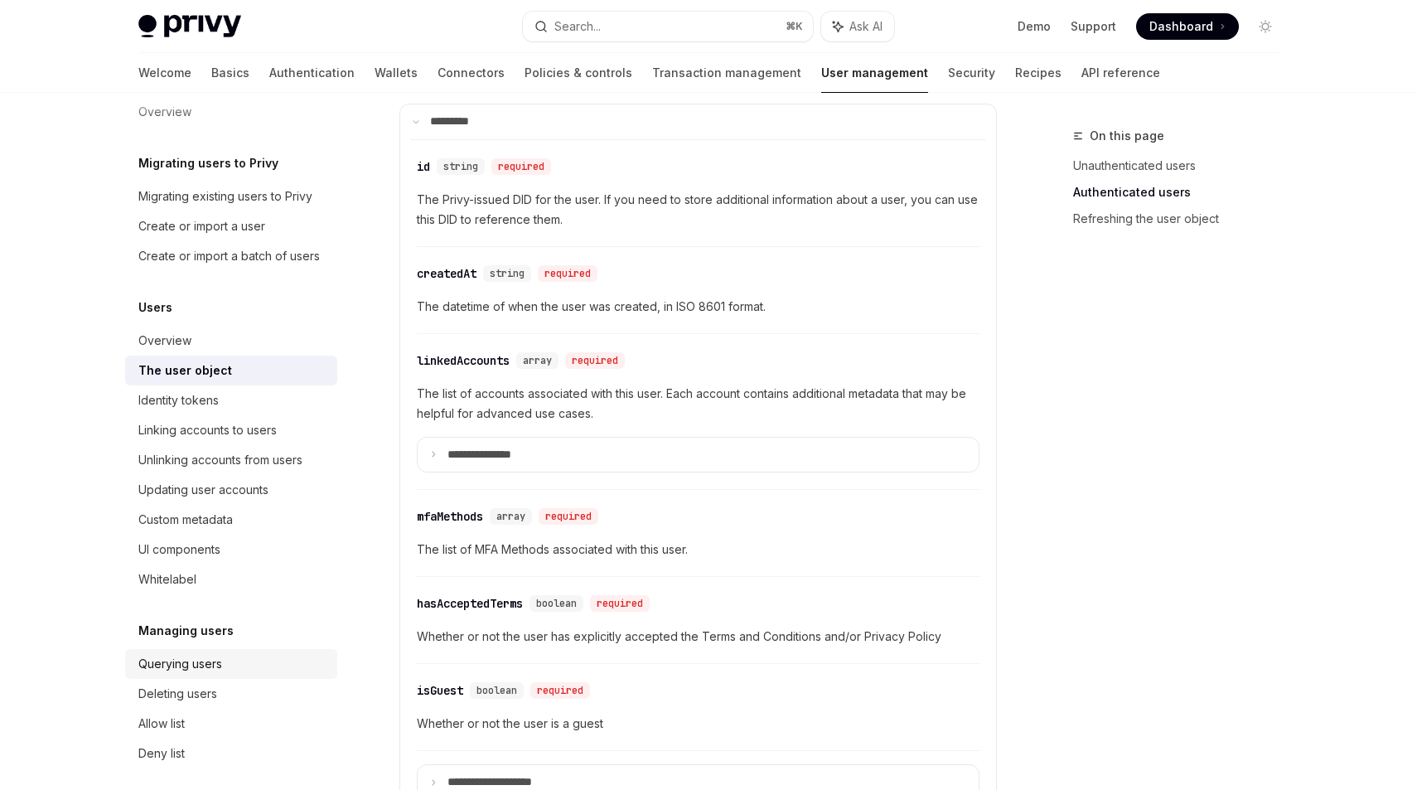
click at [229, 656] on div "Querying users" at bounding box center [232, 664] width 189 height 20
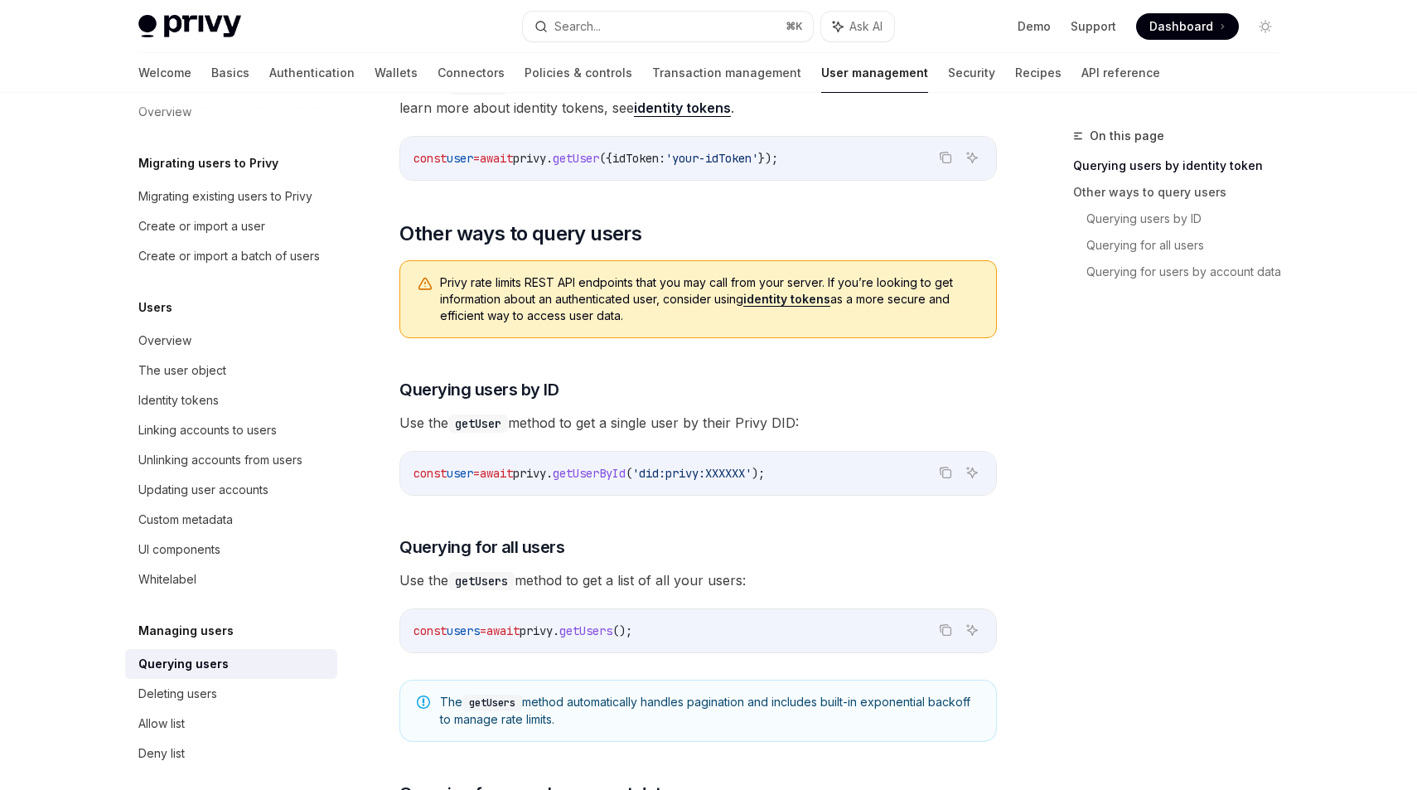
scroll to position [395, 0]
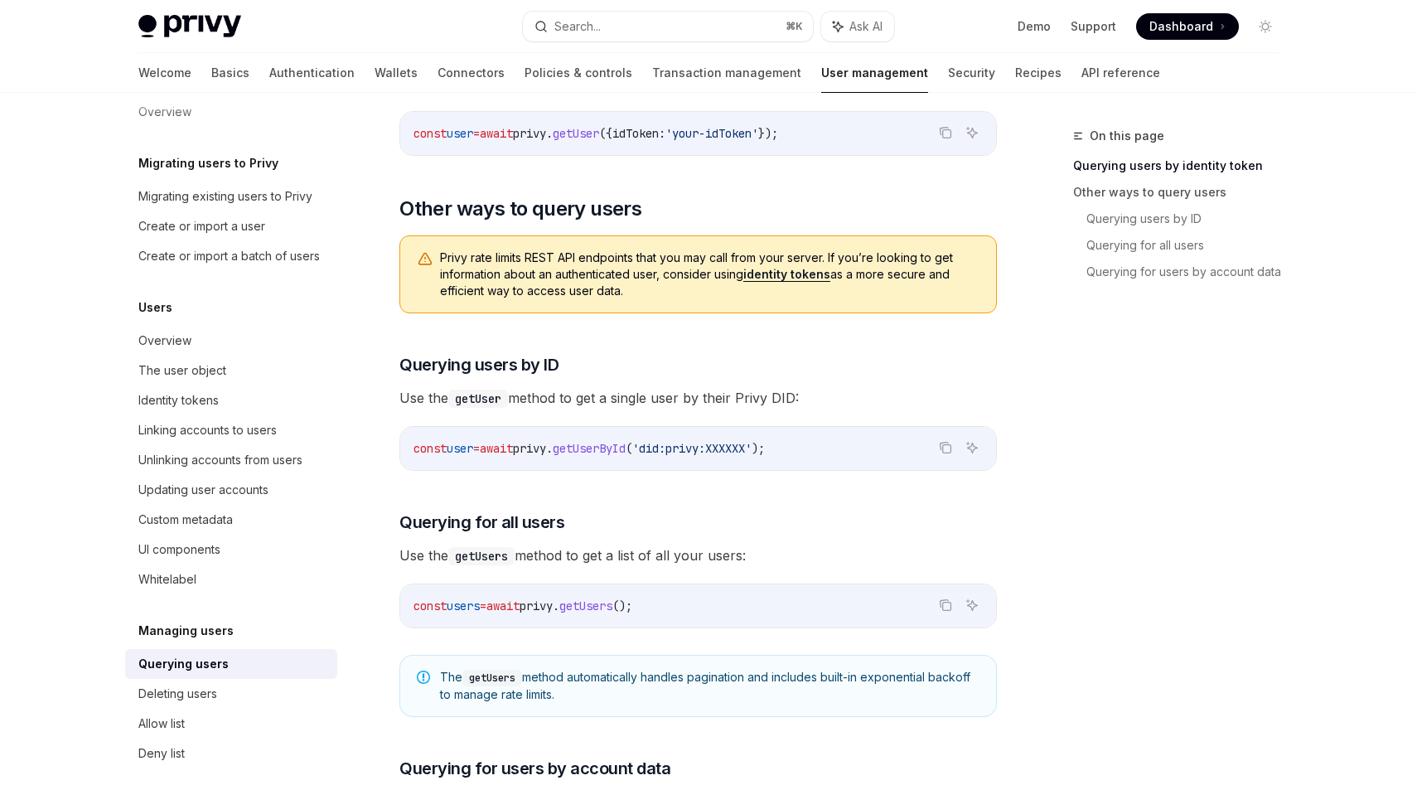
click at [626, 445] on span "getUserById" at bounding box center [589, 448] width 73 height 15
copy code "const user = await privy . getUserById ( 'did:privy:XXXXXX' );"
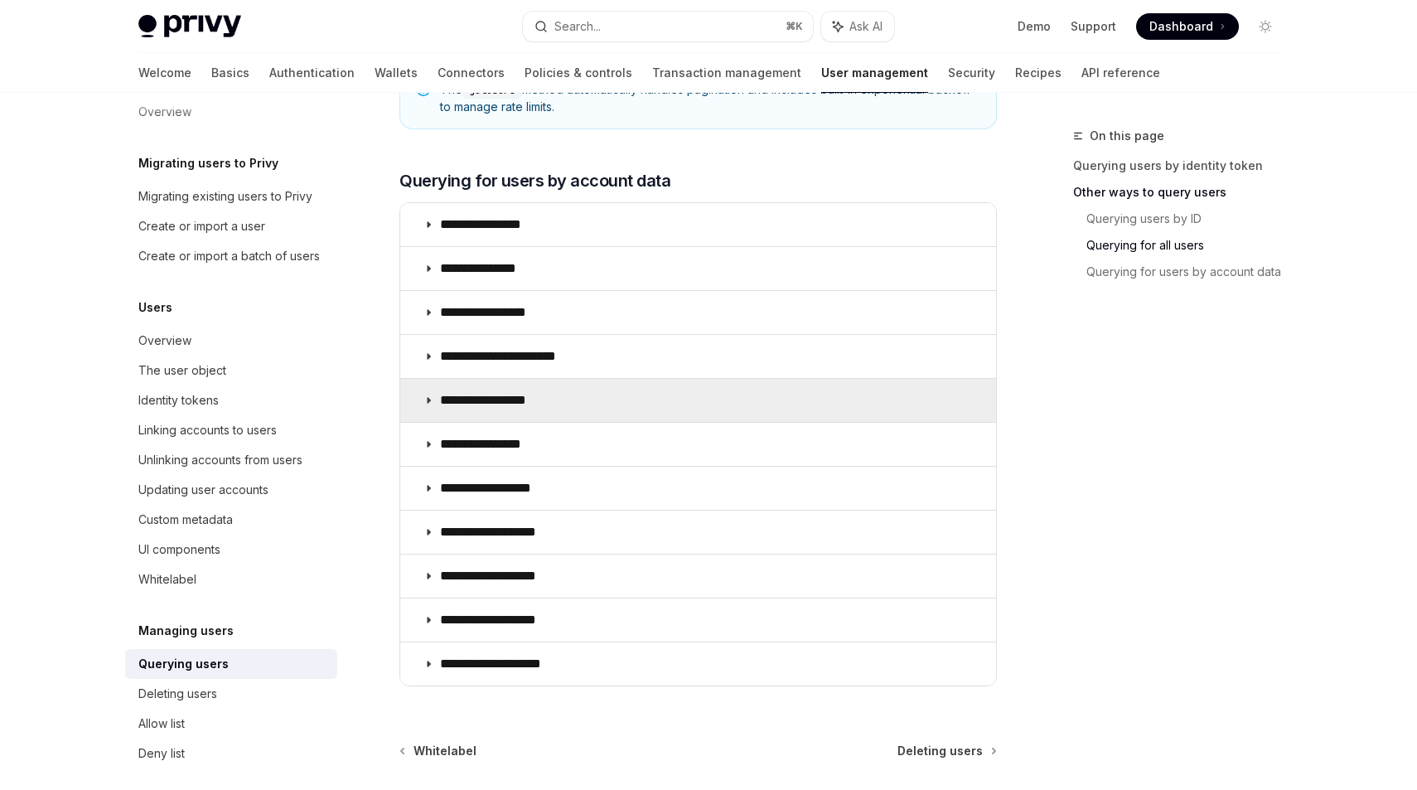
scroll to position [995, 0]
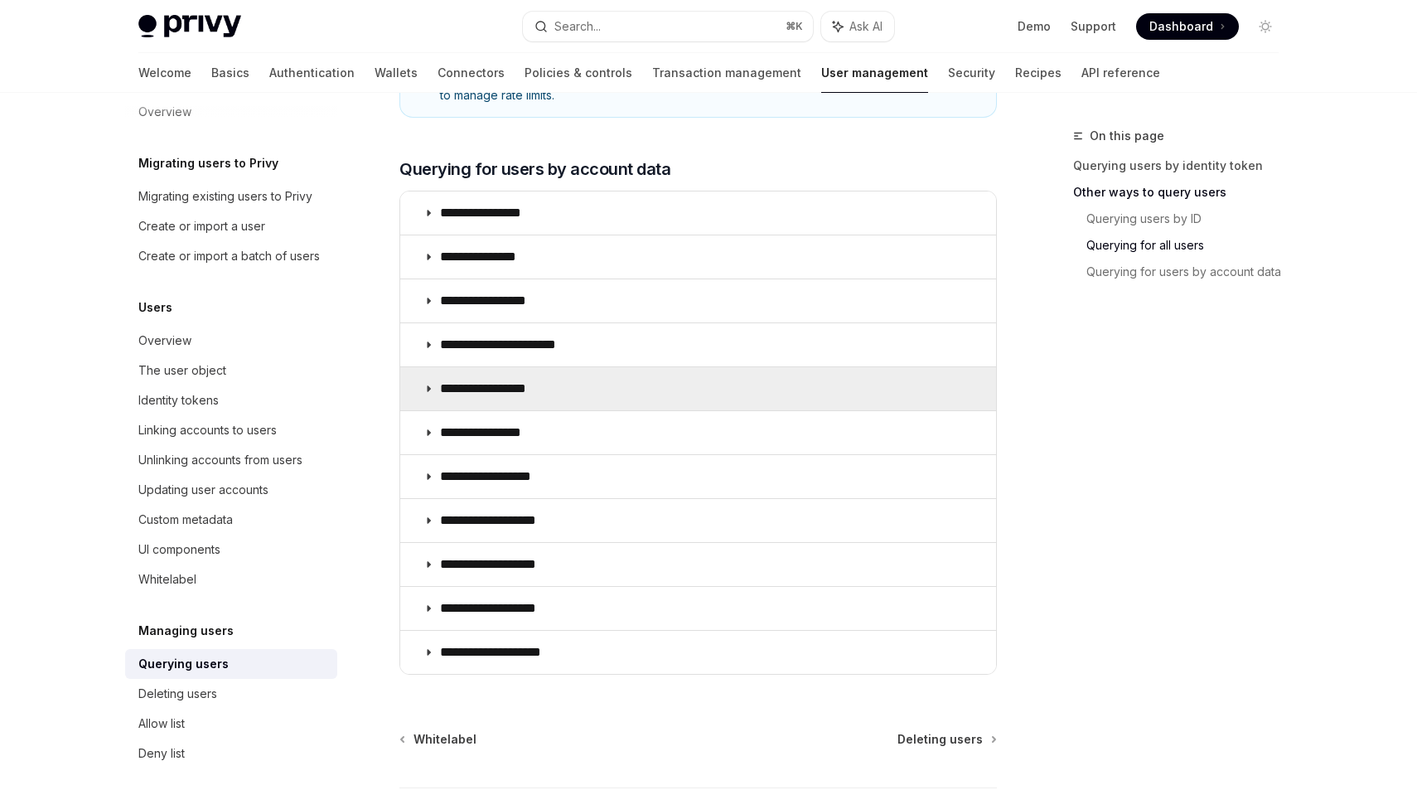
click at [506, 393] on p "**********" at bounding box center [497, 388] width 115 height 17
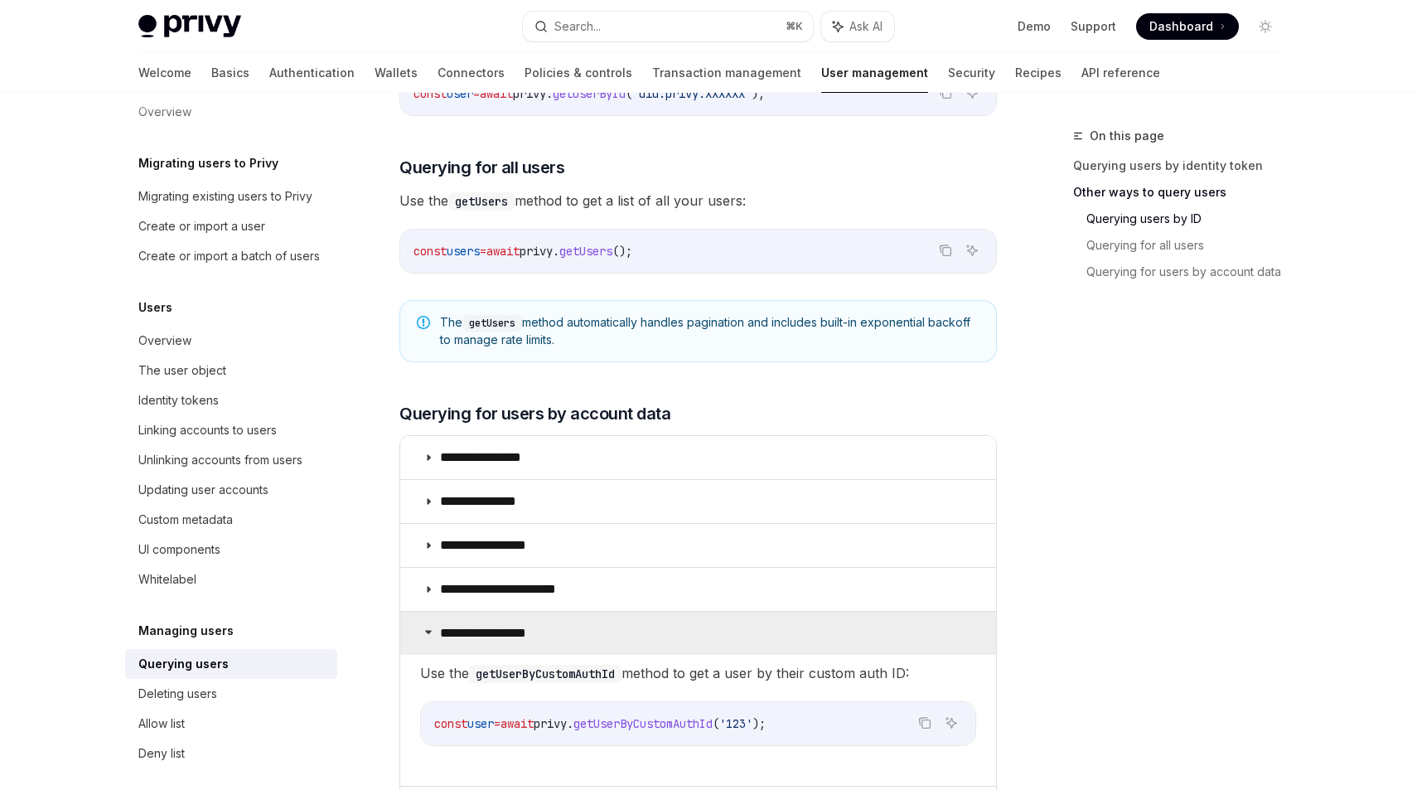
scroll to position [745, 0]
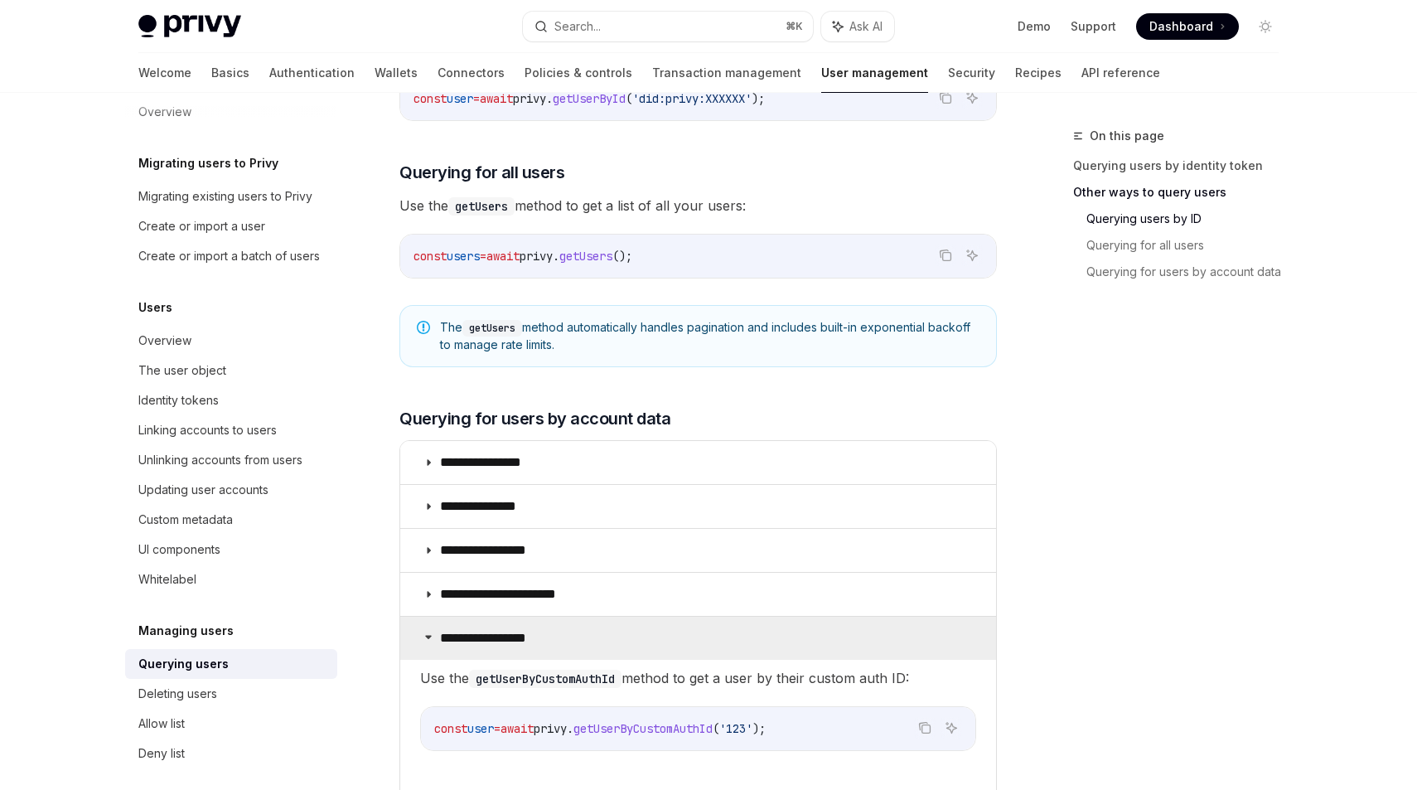
click at [516, 633] on p "**********" at bounding box center [497, 638] width 115 height 17
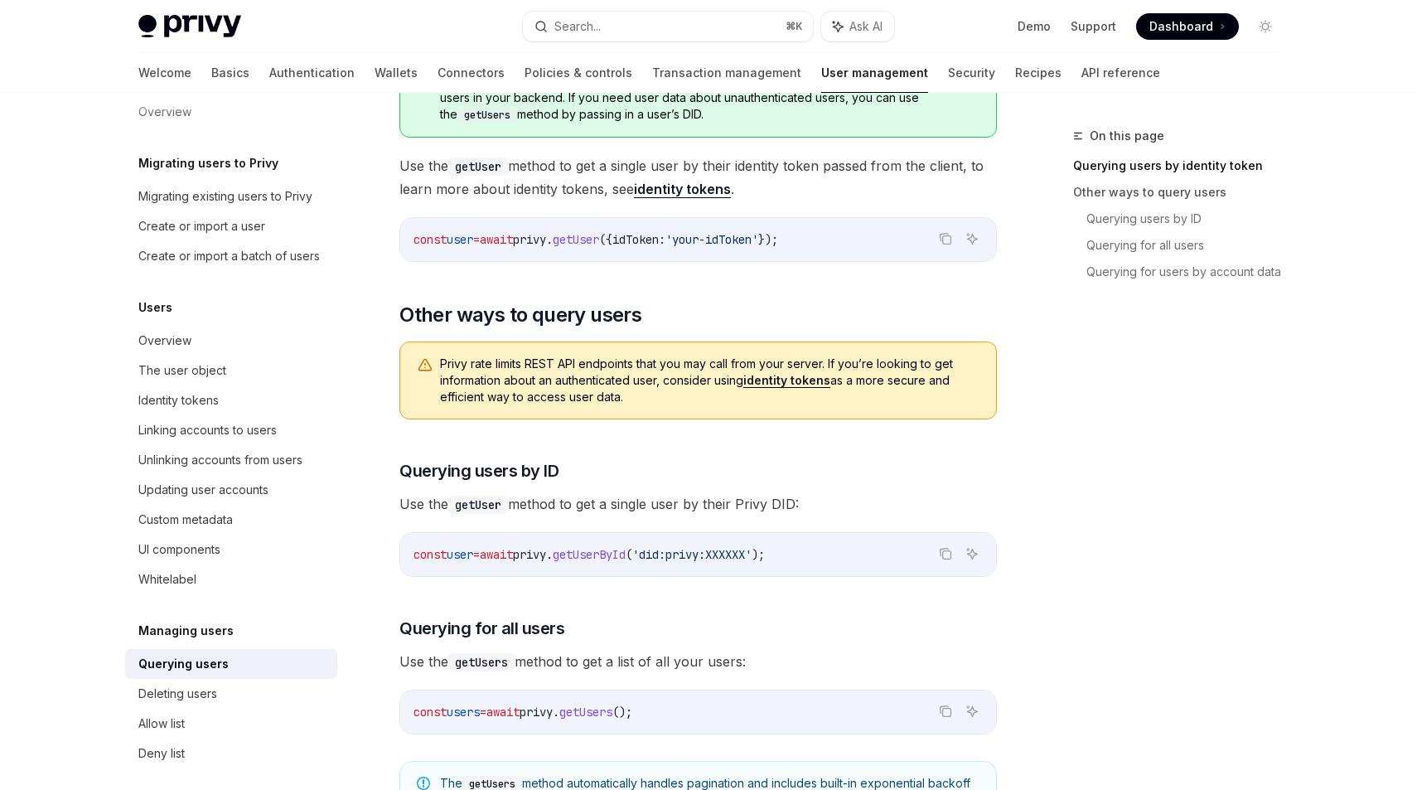
scroll to position [243, 0]
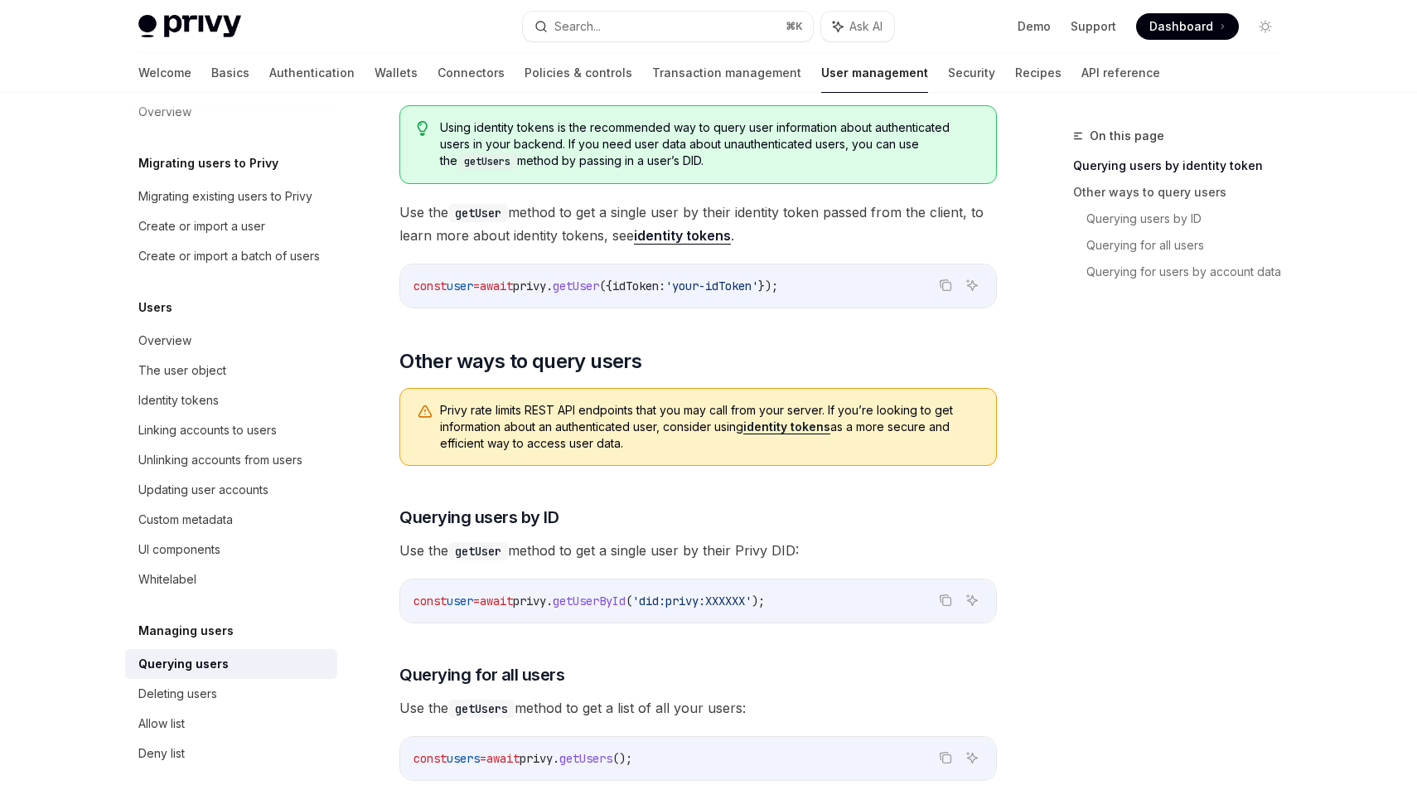
click at [763, 424] on link "identity tokens" at bounding box center [787, 426] width 87 height 15
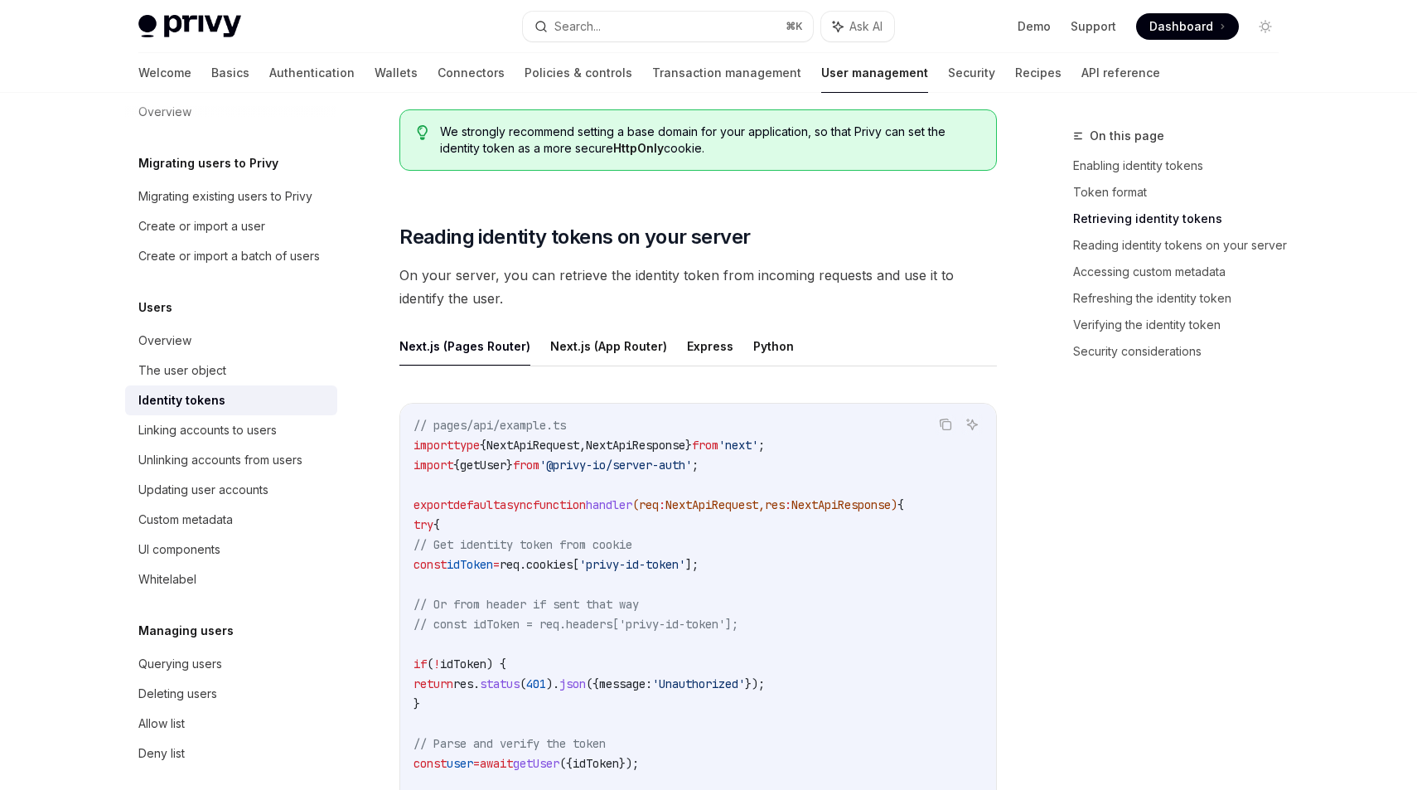
scroll to position [2047, 0]
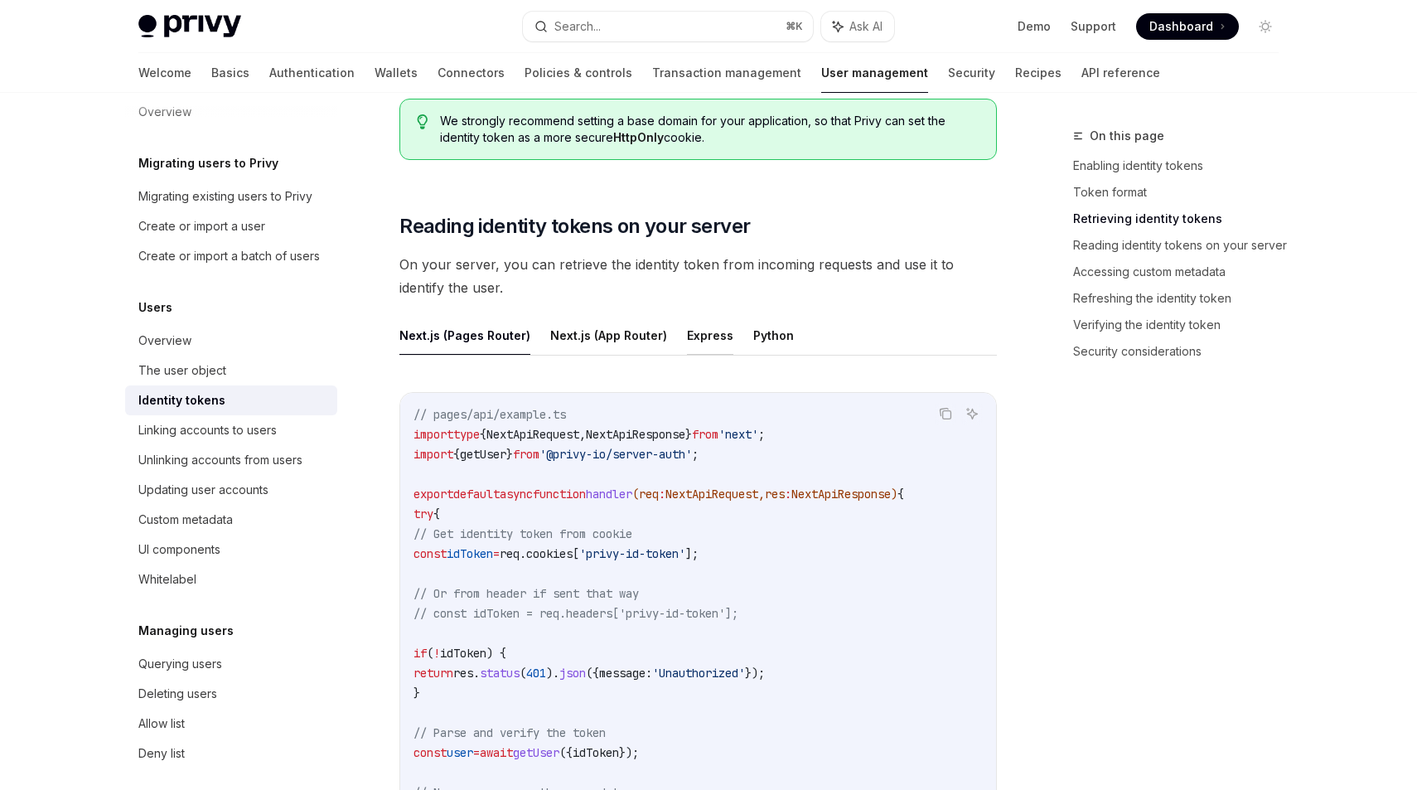
click at [697, 340] on button "Express" at bounding box center [710, 335] width 46 height 39
type textarea "*"
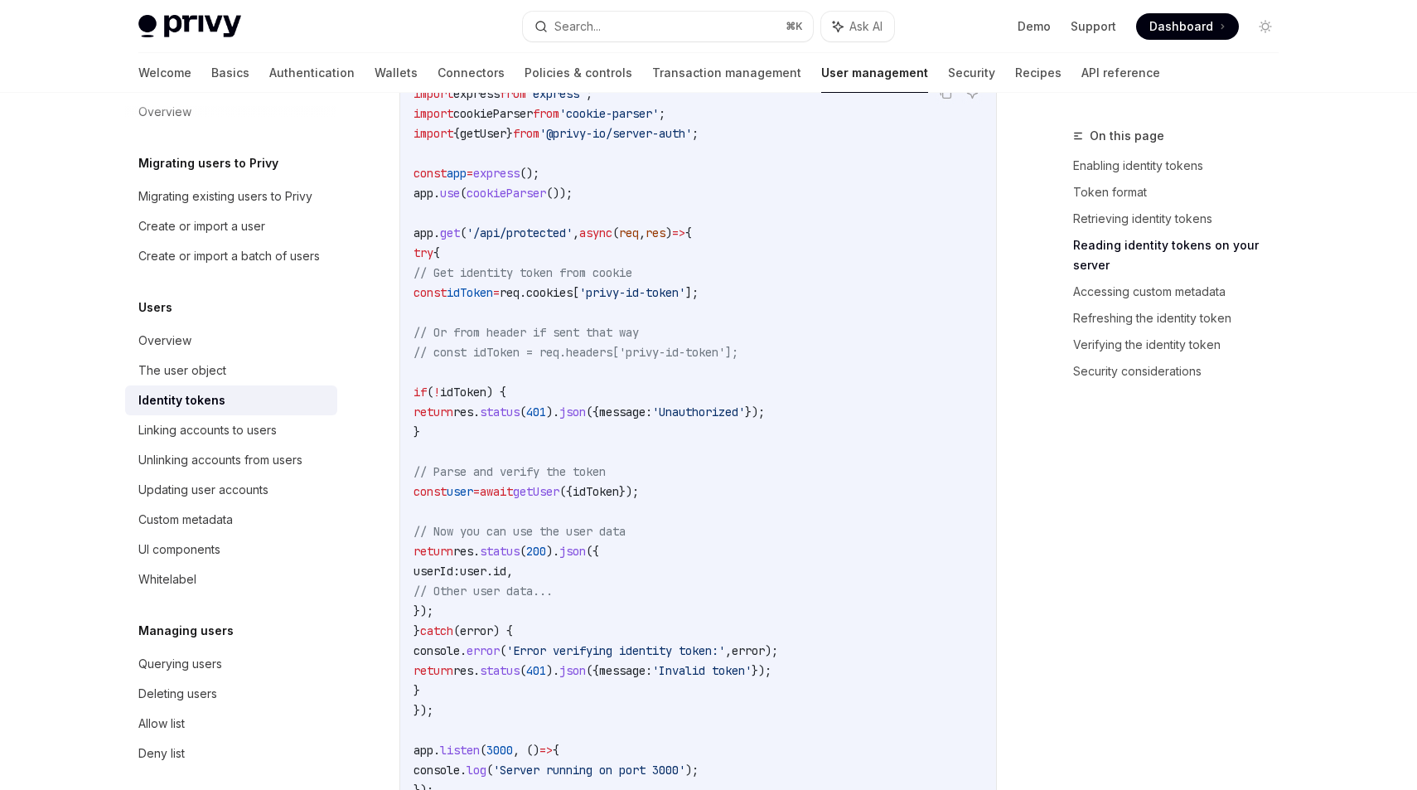
scroll to position [2371, 0]
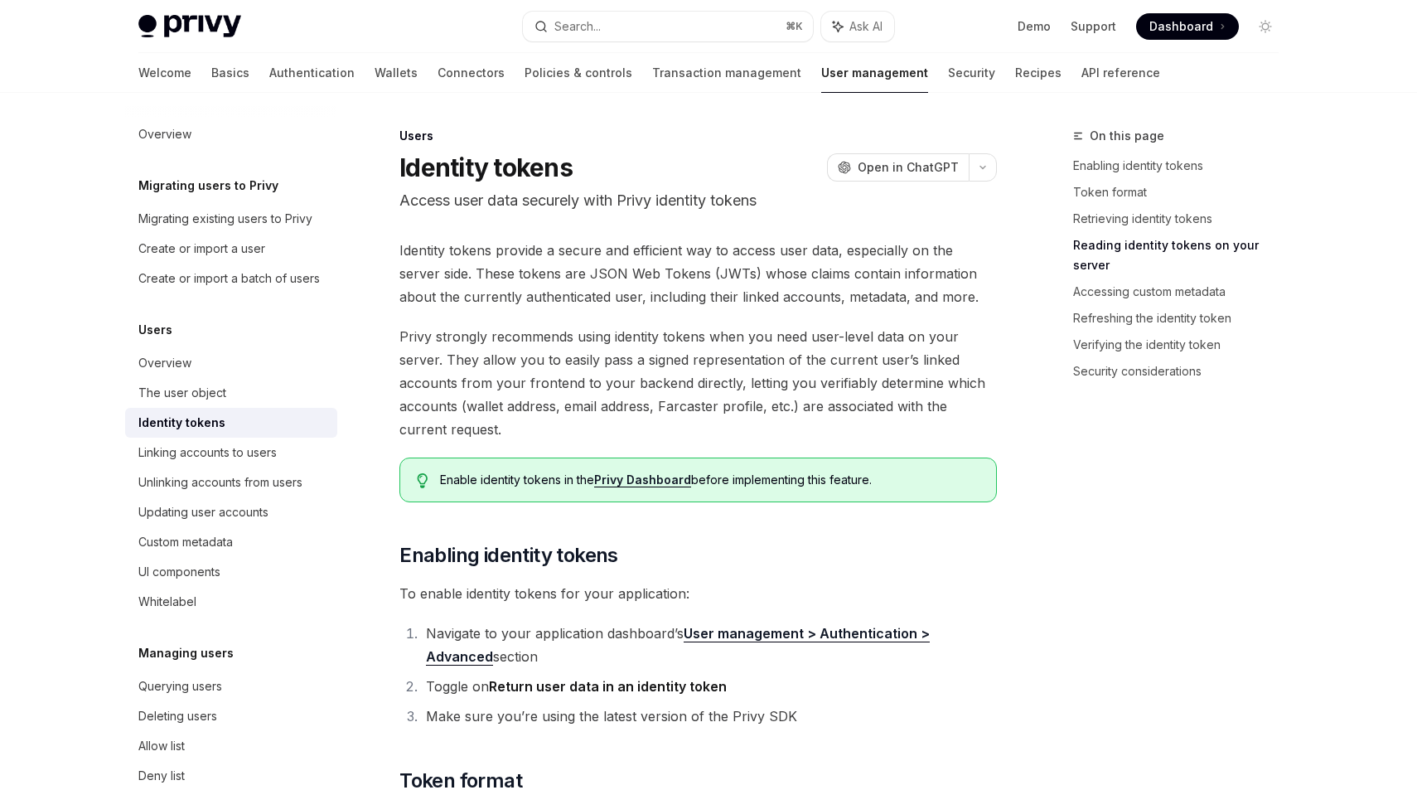
scroll to position [2254, 0]
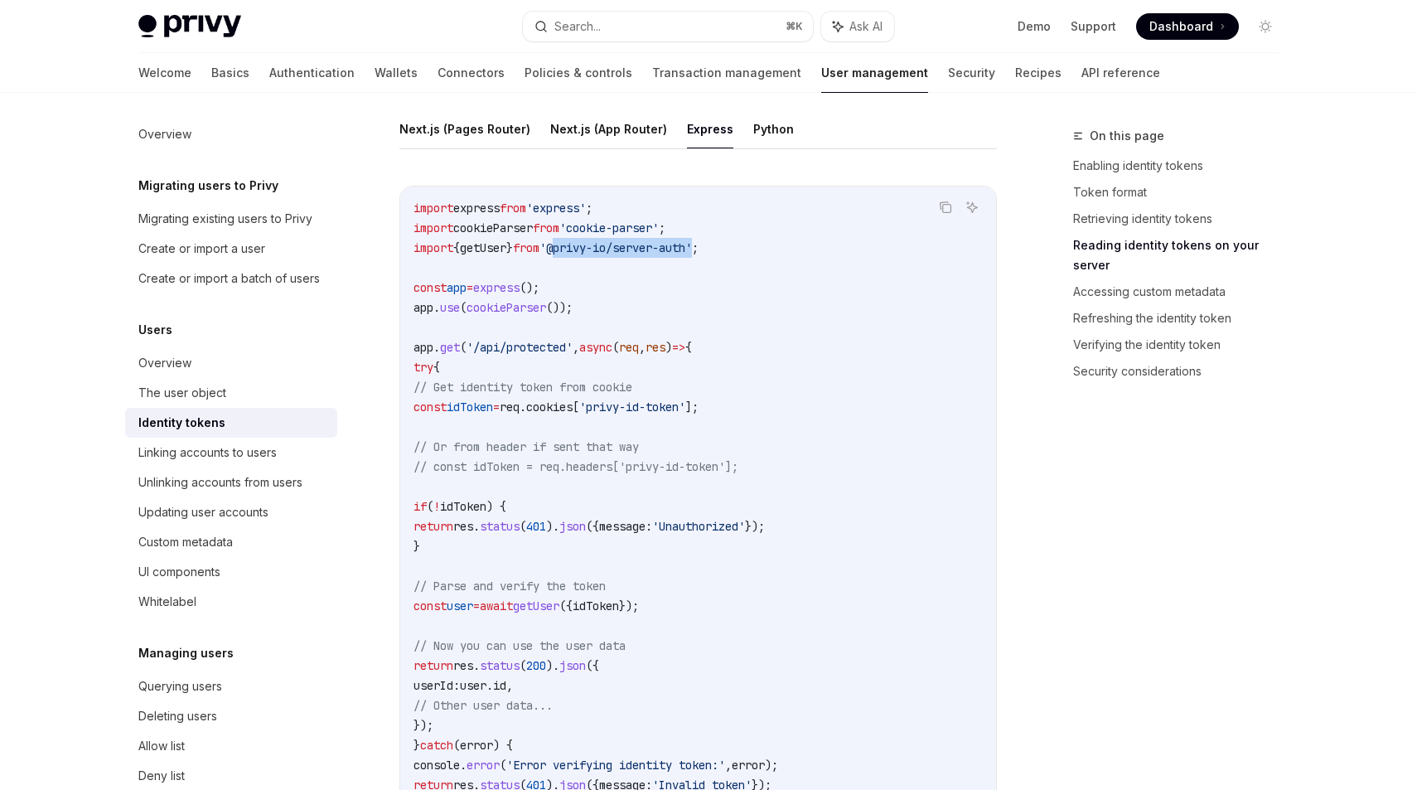
drag, startPoint x: 734, startPoint y: 249, endPoint x: 591, endPoint y: 254, distance: 143.5
click at [591, 254] on span "'@privy-io/server-auth'" at bounding box center [616, 247] width 153 height 15
copy span "@privy-io/server-auth"
